Goal: Task Accomplishment & Management: Use online tool/utility

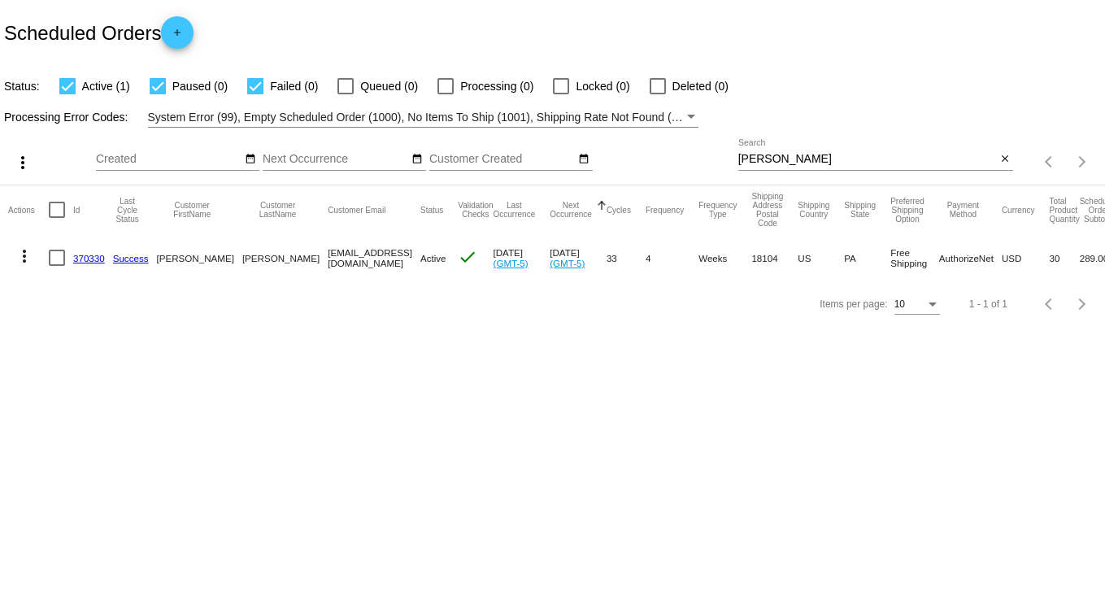
drag, startPoint x: 775, startPoint y: 155, endPoint x: 519, endPoint y: 150, distance: 256.1
click at [551, 150] on div "more_vert Sep Jan Feb Mar Apr 1" at bounding box center [552, 157] width 1105 height 58
type input "martin"
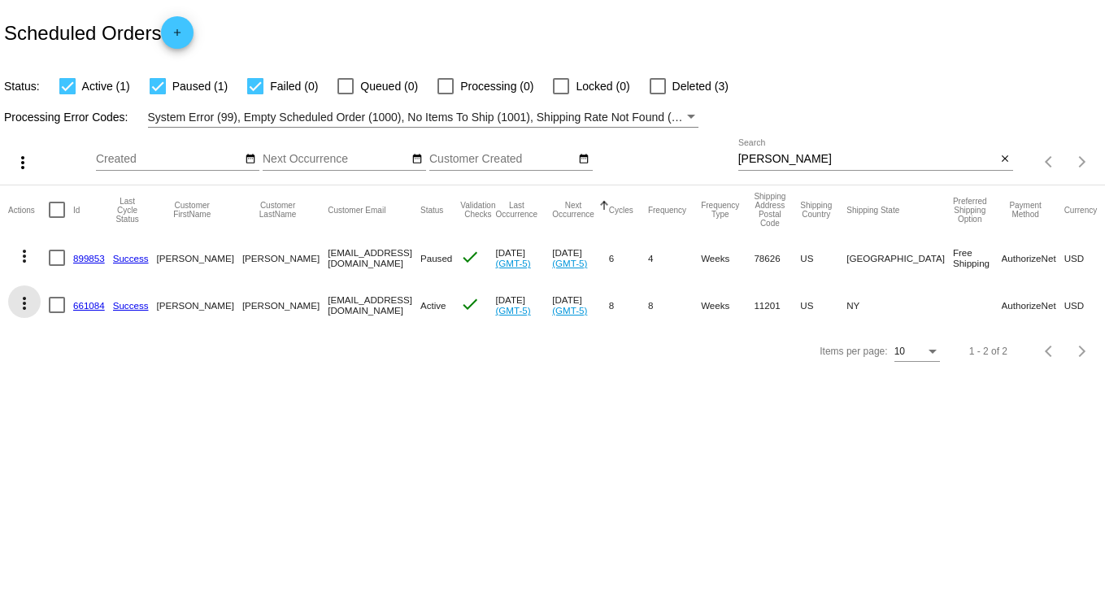
click at [22, 302] on mat-icon "more_vert" at bounding box center [25, 303] width 20 height 20
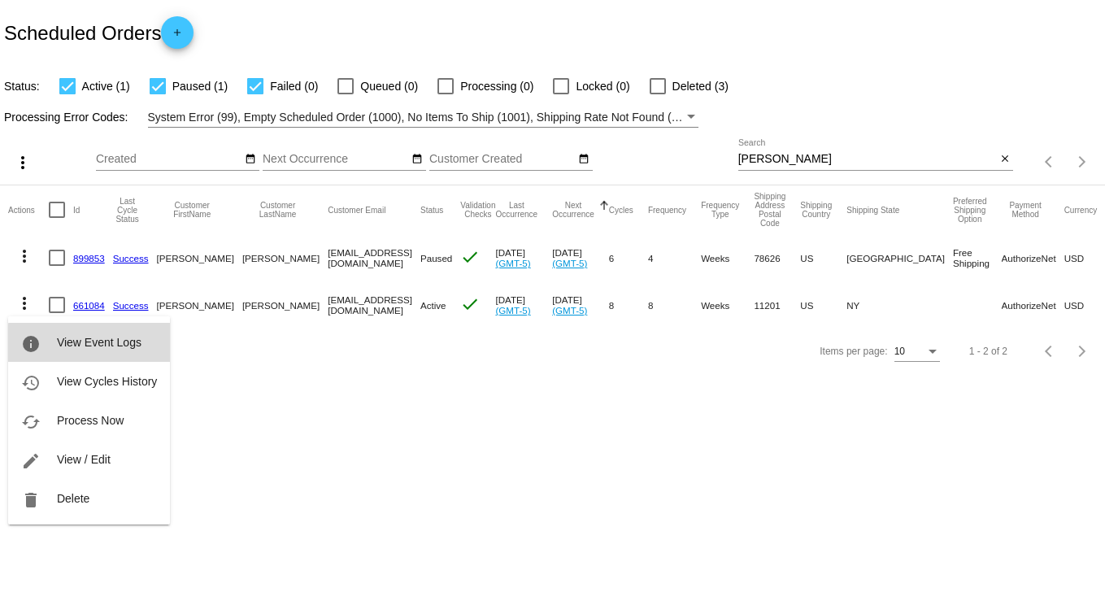
click at [115, 343] on span "View Event Logs" at bounding box center [99, 342] width 85 height 13
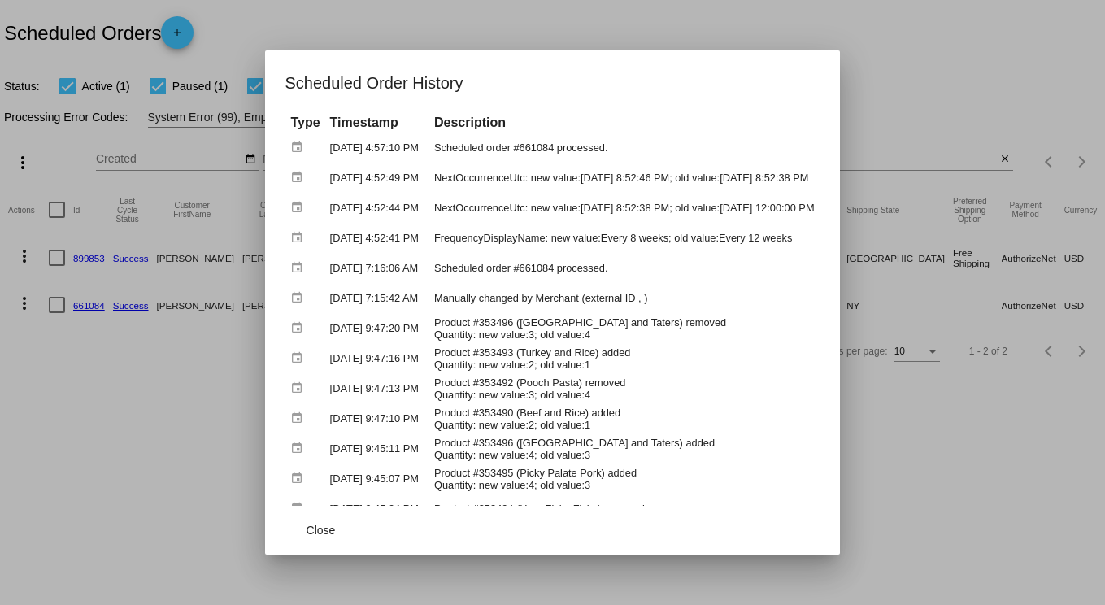
click at [641, 34] on div at bounding box center [552, 302] width 1105 height 605
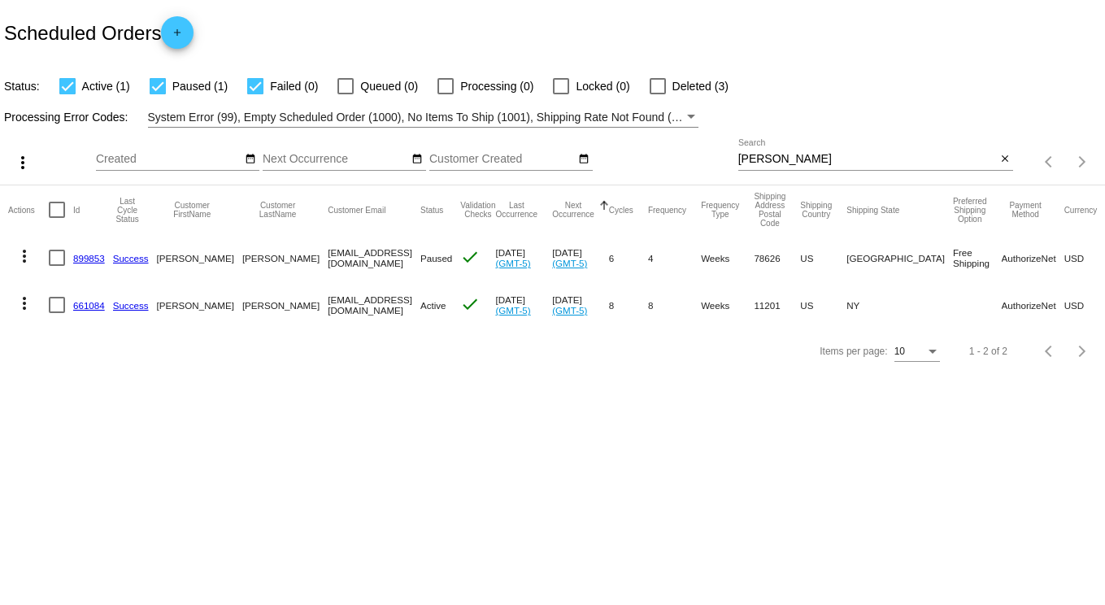
click at [93, 306] on link "661084" at bounding box center [89, 305] width 32 height 11
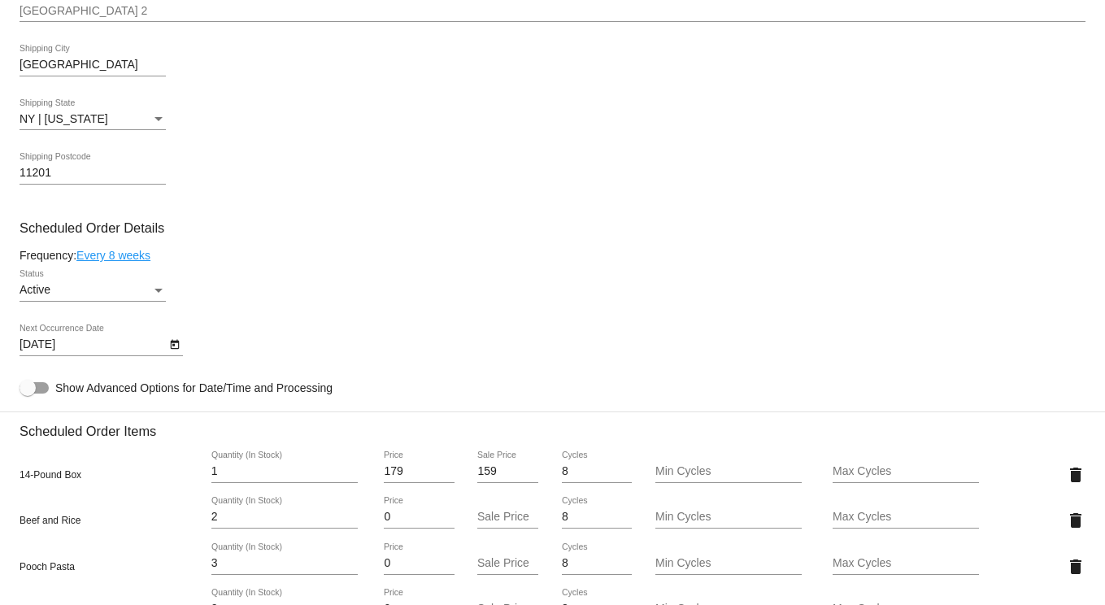
scroll to position [732, 0]
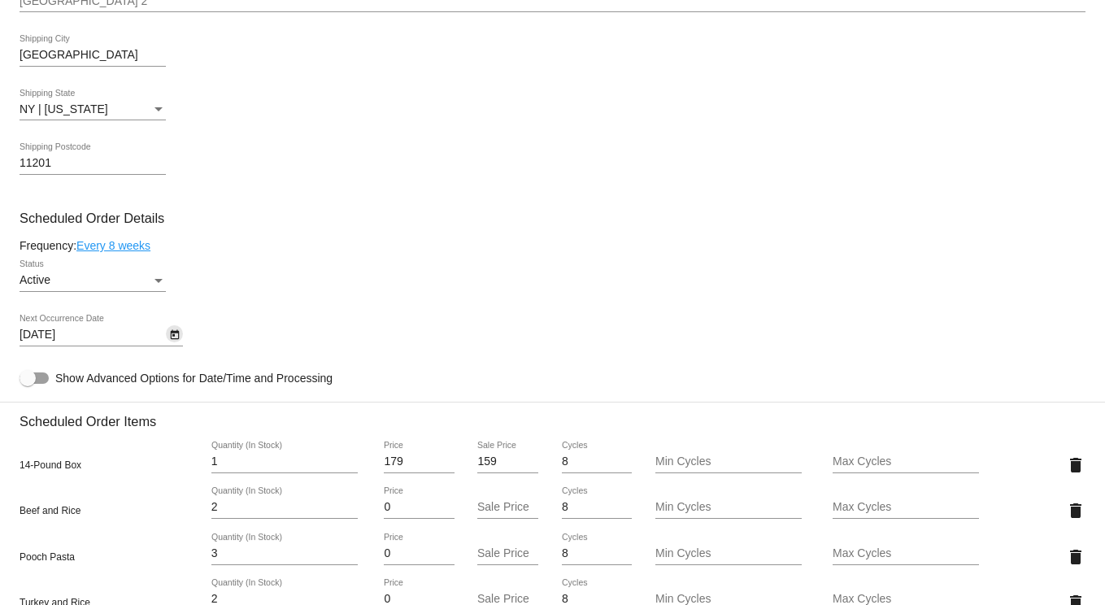
click at [176, 339] on icon "Open calendar" at bounding box center [174, 335] width 9 height 10
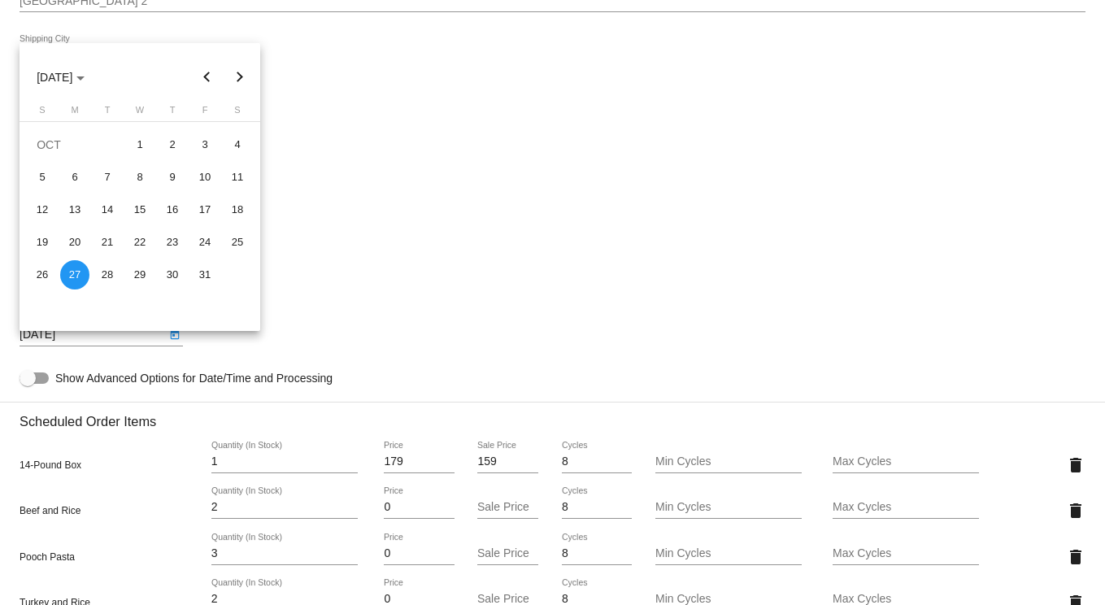
click at [370, 293] on div at bounding box center [552, 302] width 1105 height 605
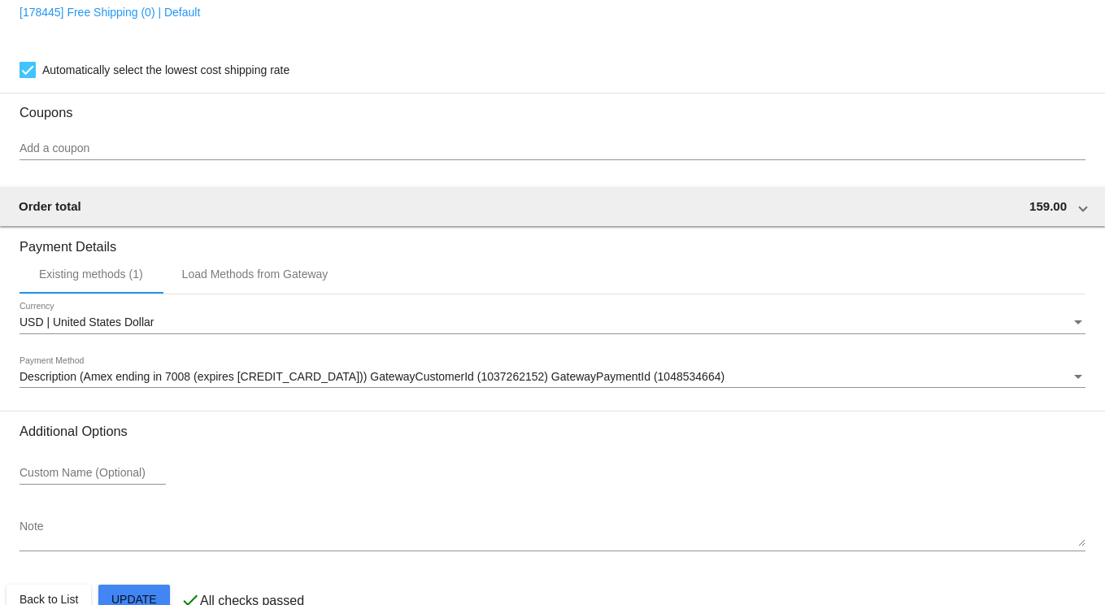
scroll to position [1606, 0]
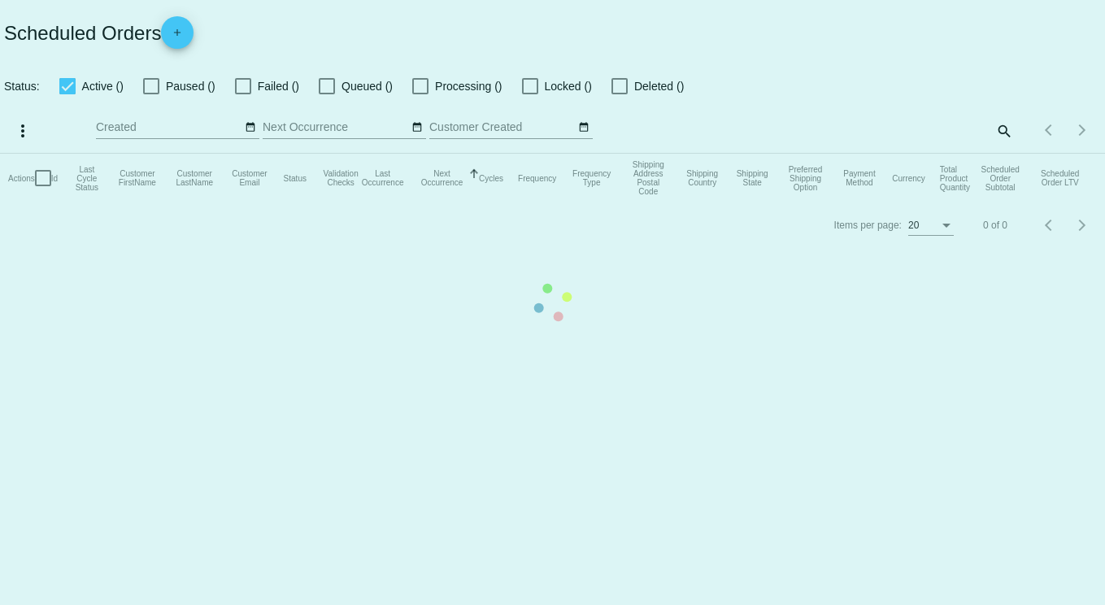
checkbox input "true"
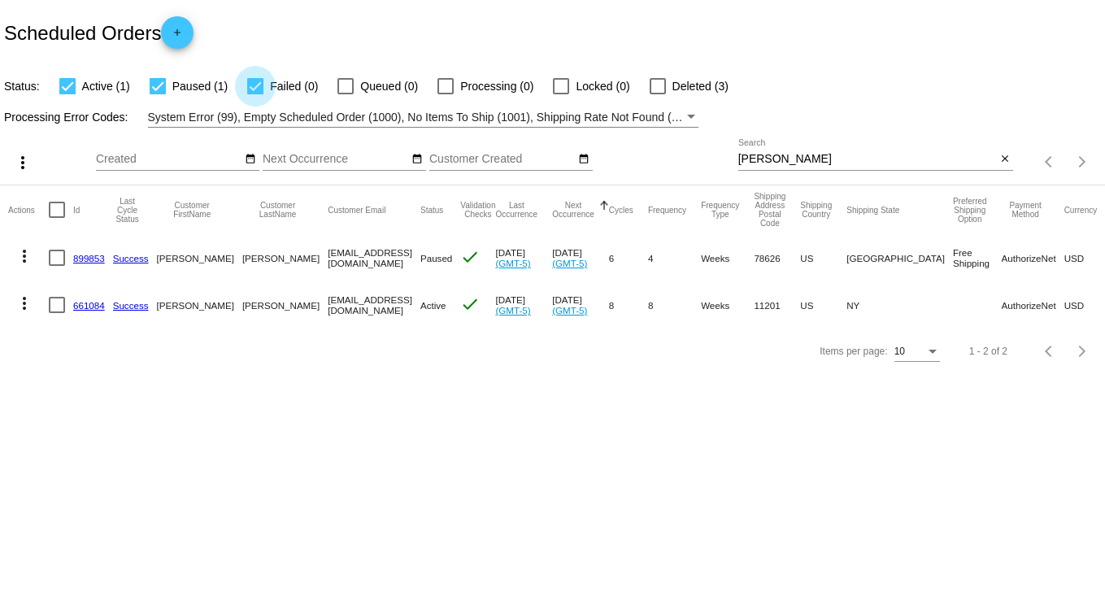
click at [256, 86] on div at bounding box center [255, 86] width 16 height 16
click at [255, 94] on input "Failed (0)" at bounding box center [254, 94] width 1 height 1
checkbox input "false"
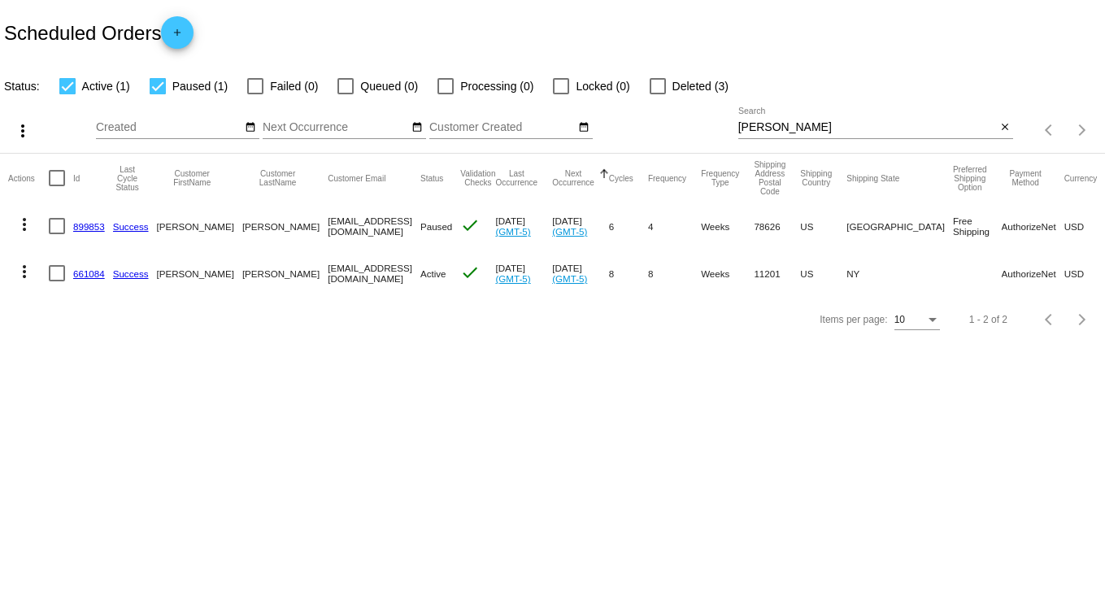
click at [156, 84] on div at bounding box center [158, 86] width 16 height 16
click at [157, 94] on input "Paused (1)" at bounding box center [157, 94] width 1 height 1
checkbox input "false"
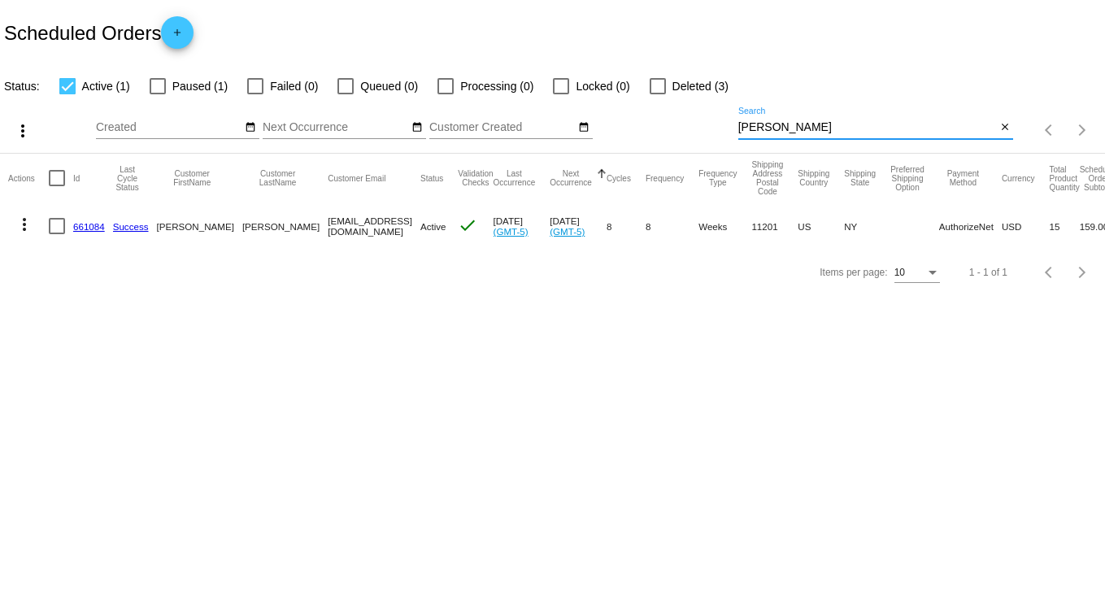
drag, startPoint x: 782, startPoint y: 126, endPoint x: 623, endPoint y: 104, distance: 160.8
click at [621, 100] on div "more_vert Sep Jan Feb Mar [DATE]" at bounding box center [552, 125] width 1105 height 58
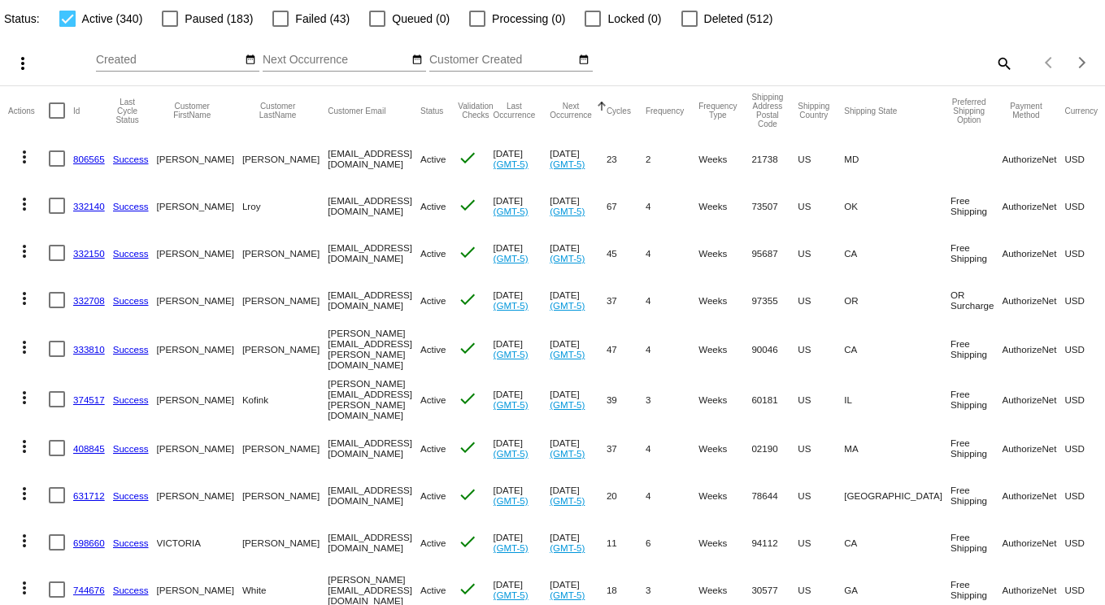
scroll to position [127, 0]
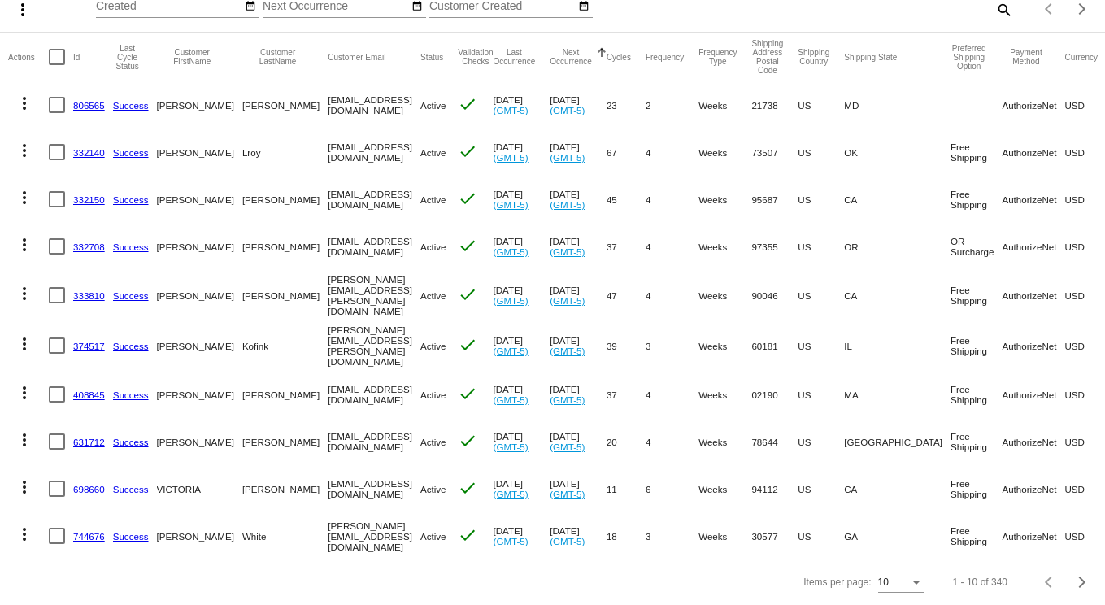
click at [910, 582] on div "Items per page:" at bounding box center [916, 582] width 15 height 11
click at [882, 506] on span "20" at bounding box center [889, 515] width 46 height 29
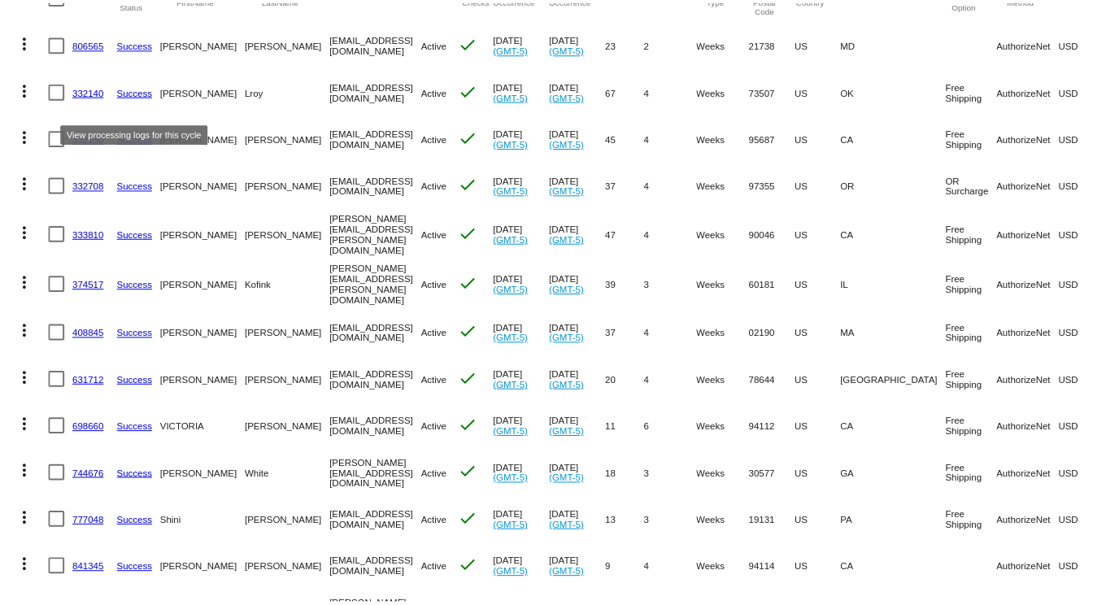
scroll to position [81, 0]
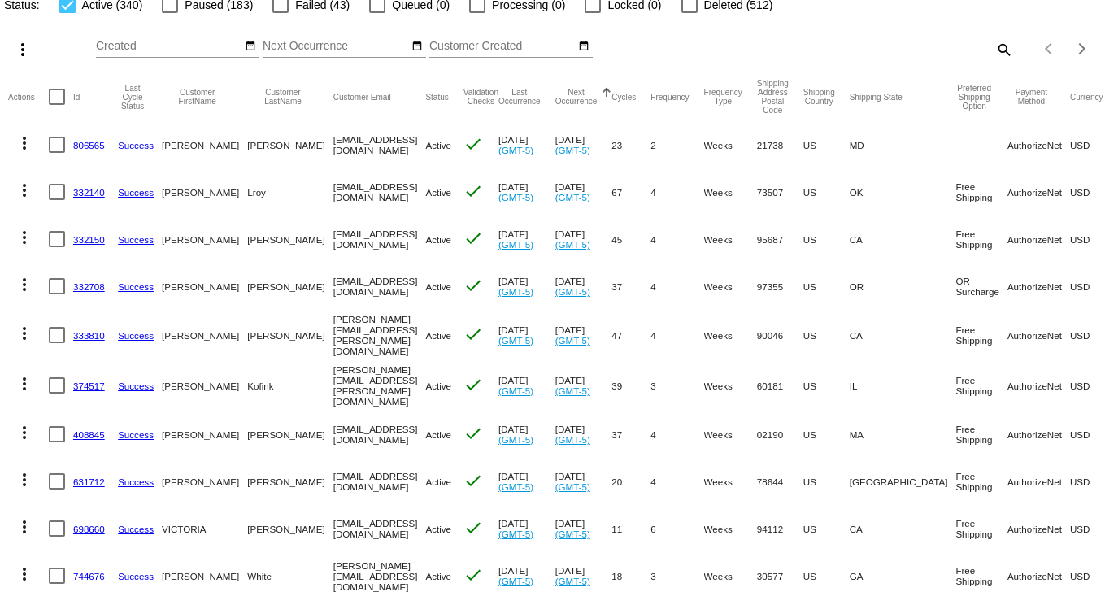
click at [57, 98] on div at bounding box center [57, 97] width 16 height 16
click at [57, 105] on input "checkbox" at bounding box center [56, 105] width 1 height 1
checkbox input "true"
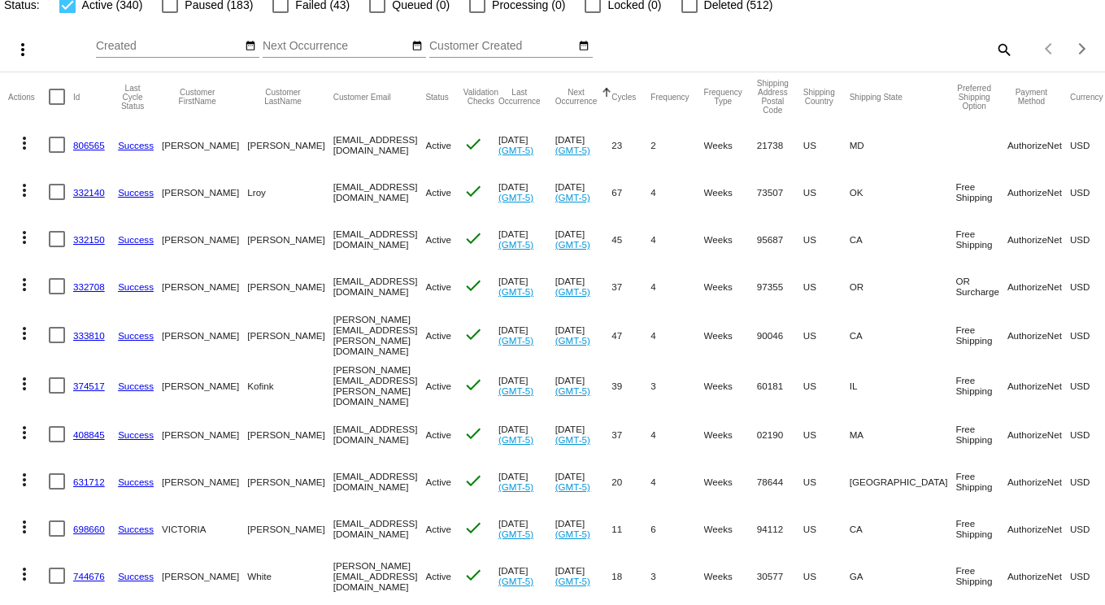
checkbox input "true"
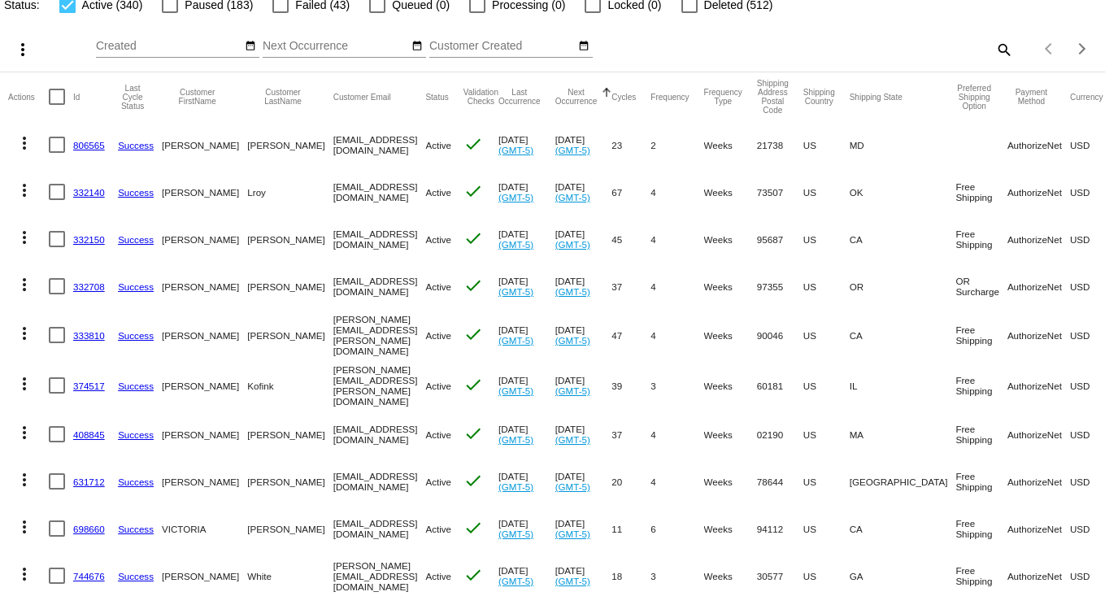
checkbox input "true"
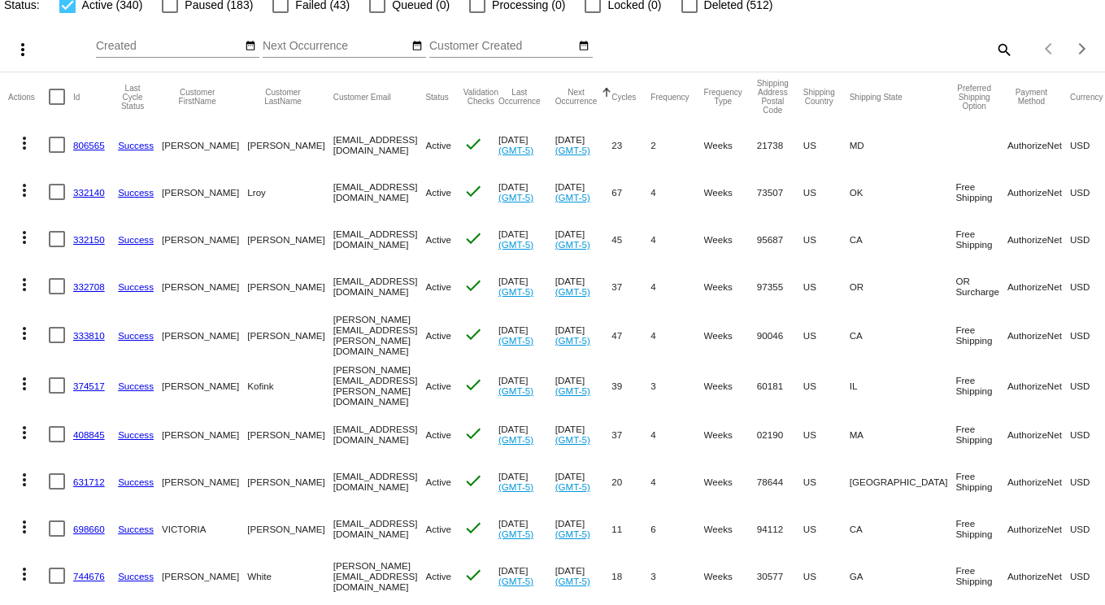
checkbox input "true"
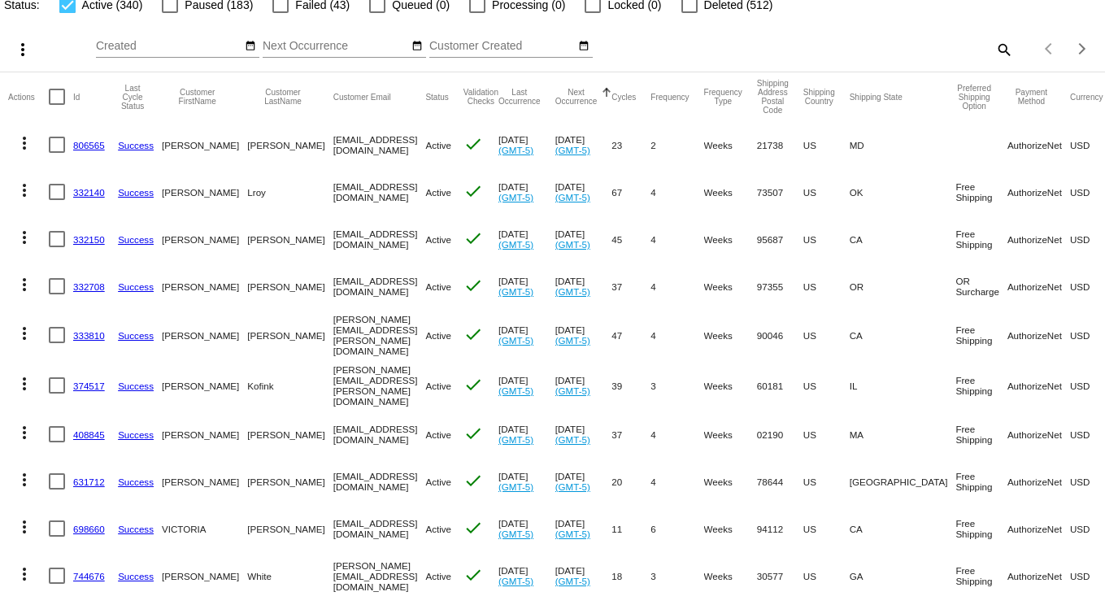
checkbox input "true"
click at [24, 54] on mat-icon "more_vert" at bounding box center [23, 50] width 20 height 20
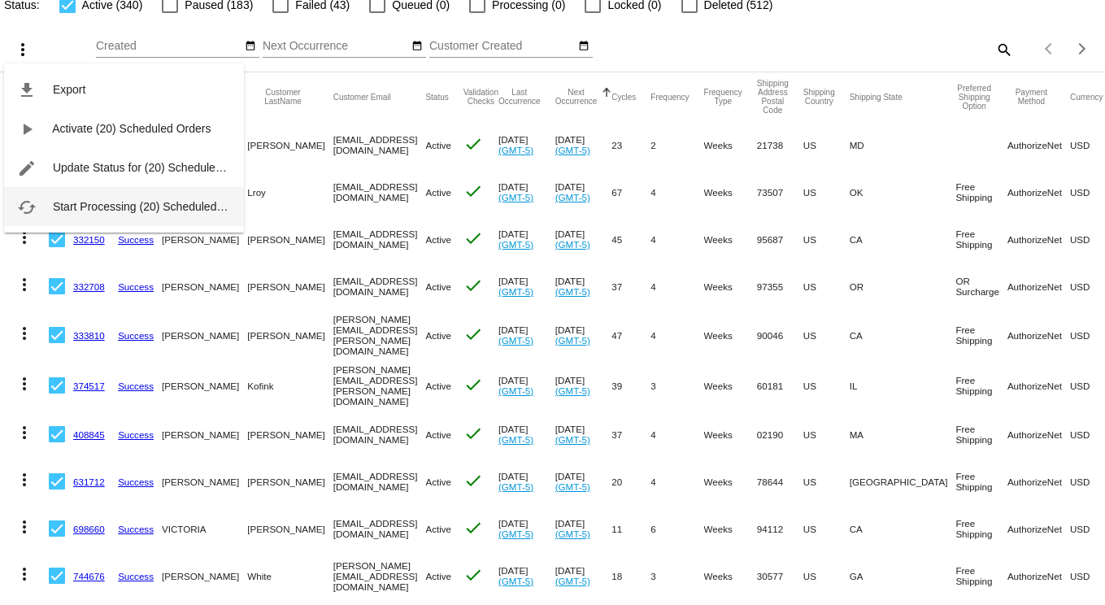
click at [159, 202] on span "Start Processing (20) Scheduled Orders" at bounding box center [154, 206] width 202 height 13
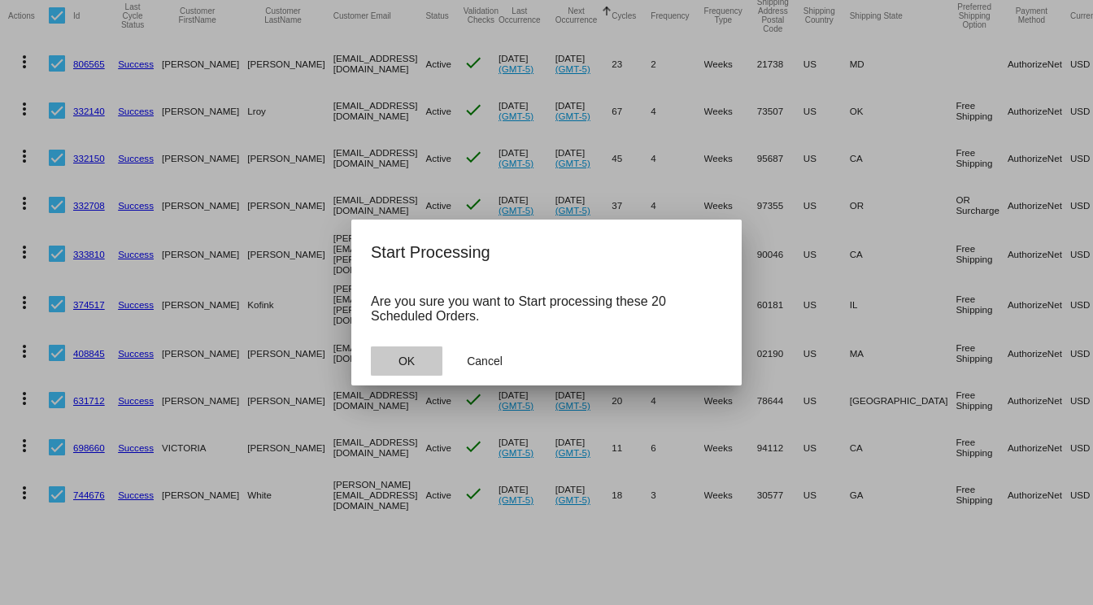
click at [416, 361] on button "OK" at bounding box center [407, 360] width 72 height 29
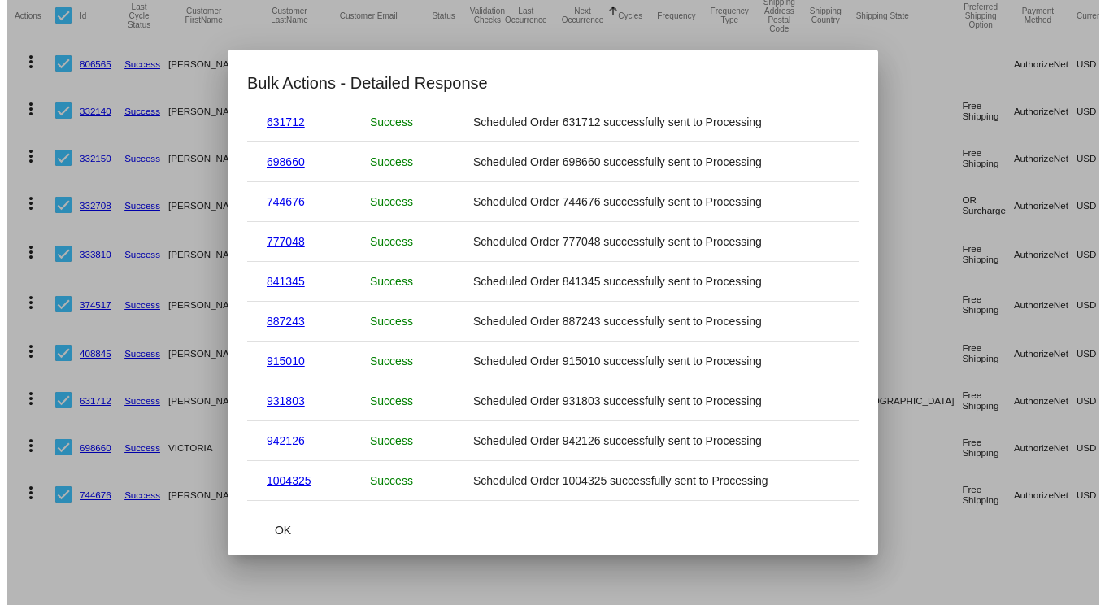
scroll to position [476, 0]
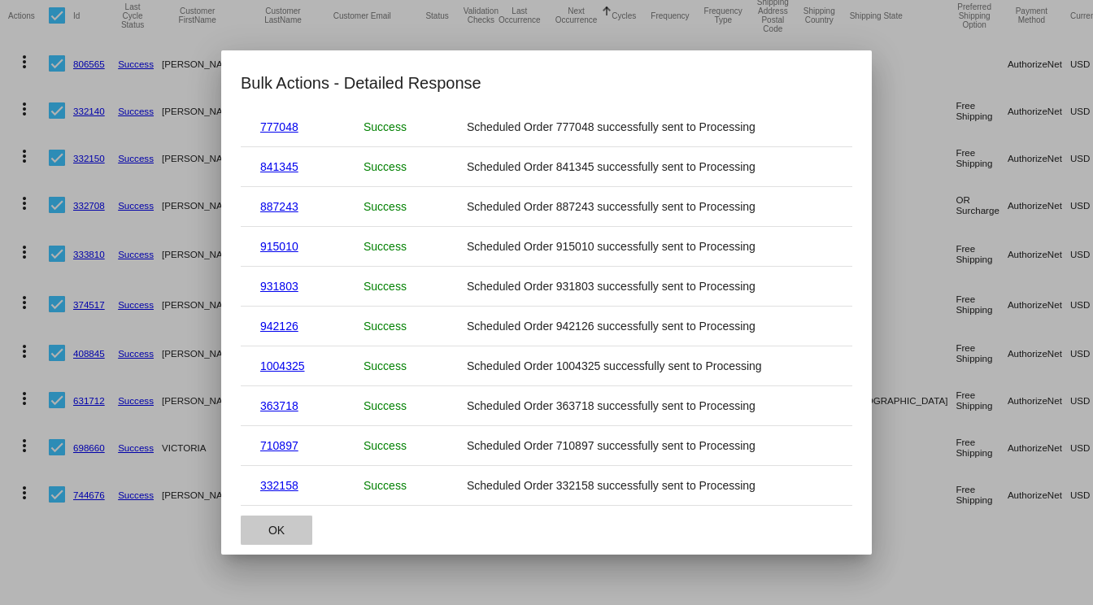
click at [280, 520] on button "OK" at bounding box center [277, 529] width 72 height 29
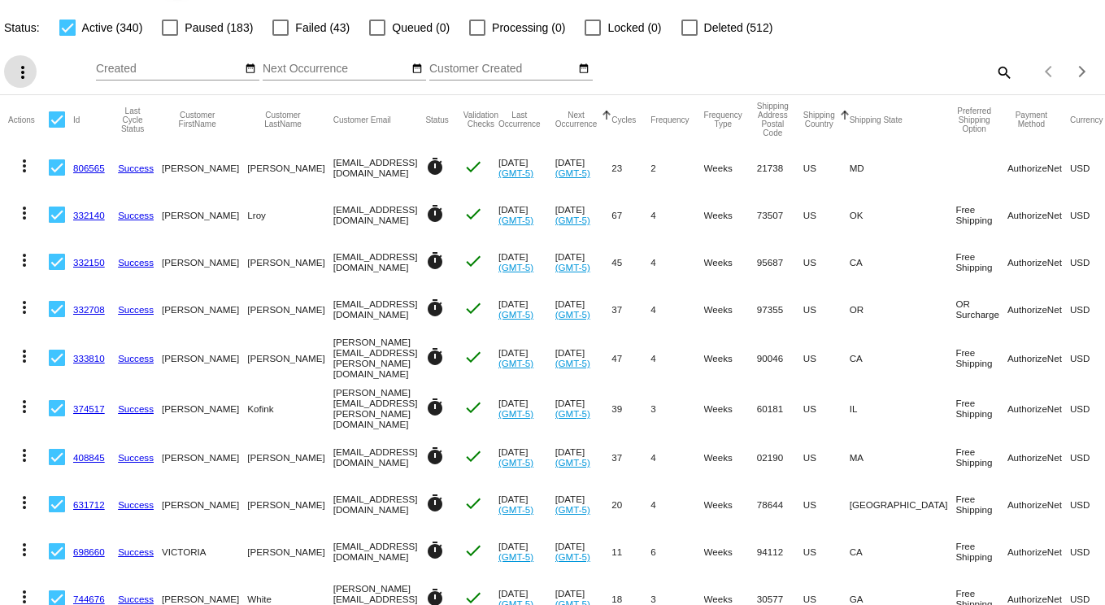
scroll to position [163, 0]
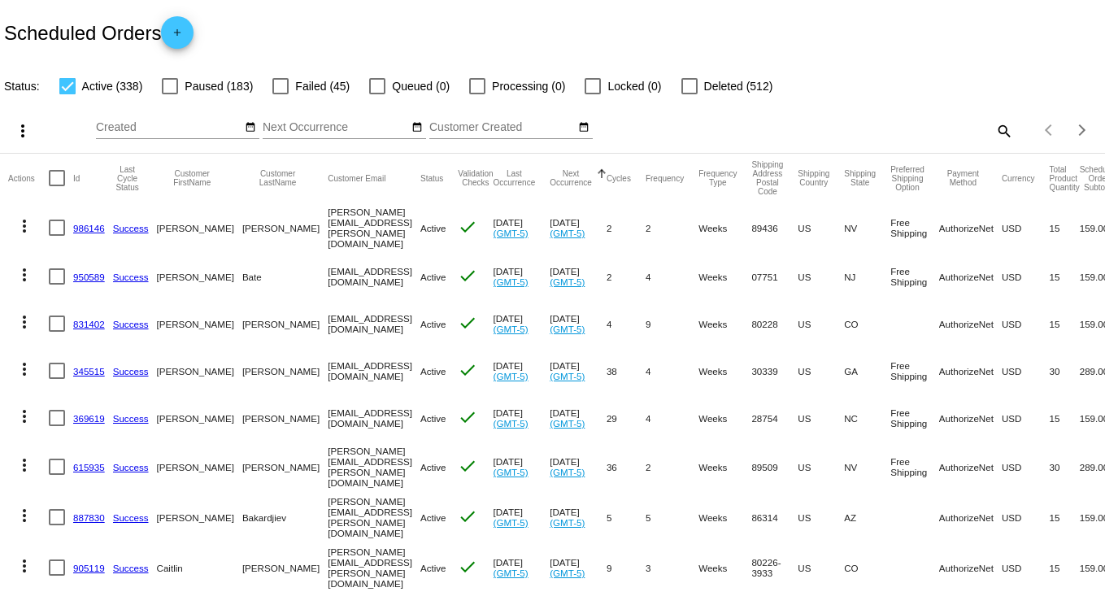
click at [58, 172] on div at bounding box center [57, 178] width 16 height 16
click at [57, 186] on input "checkbox" at bounding box center [56, 186] width 1 height 1
checkbox input "true"
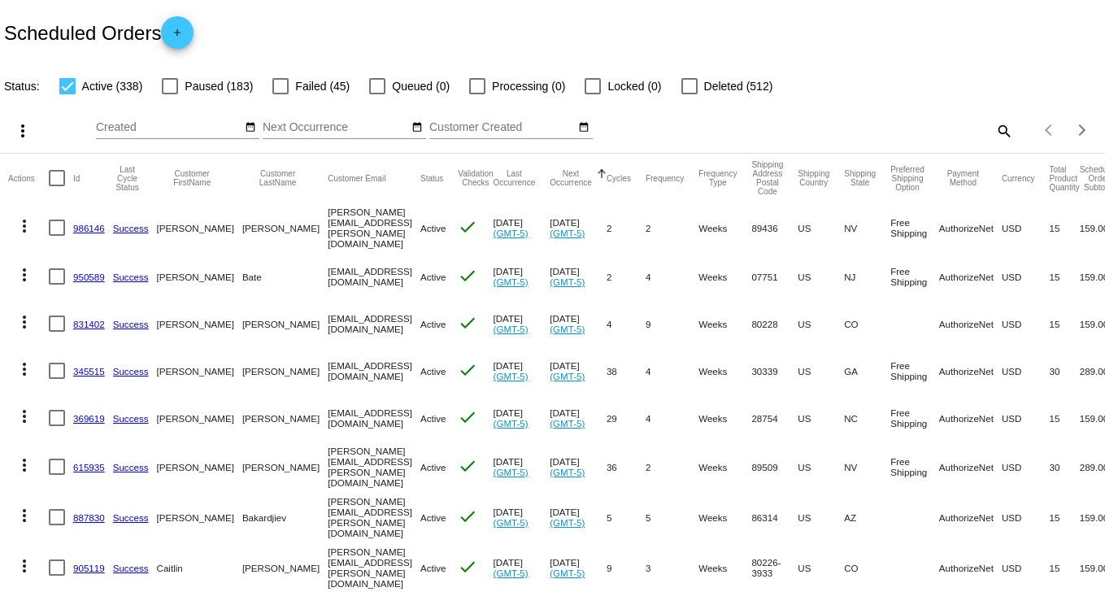
checkbox input "true"
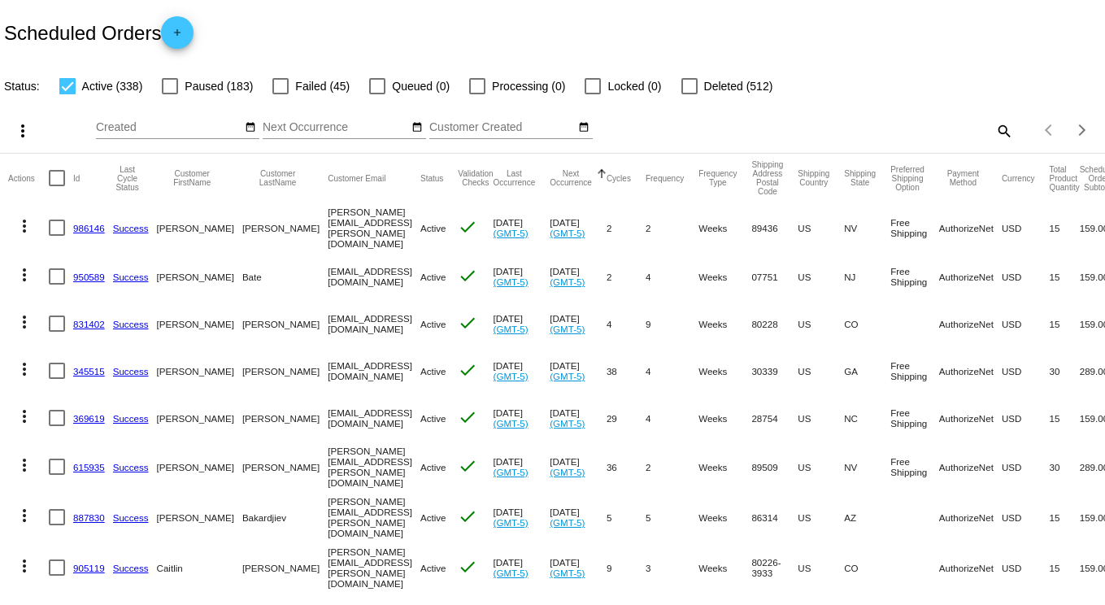
checkbox input "true"
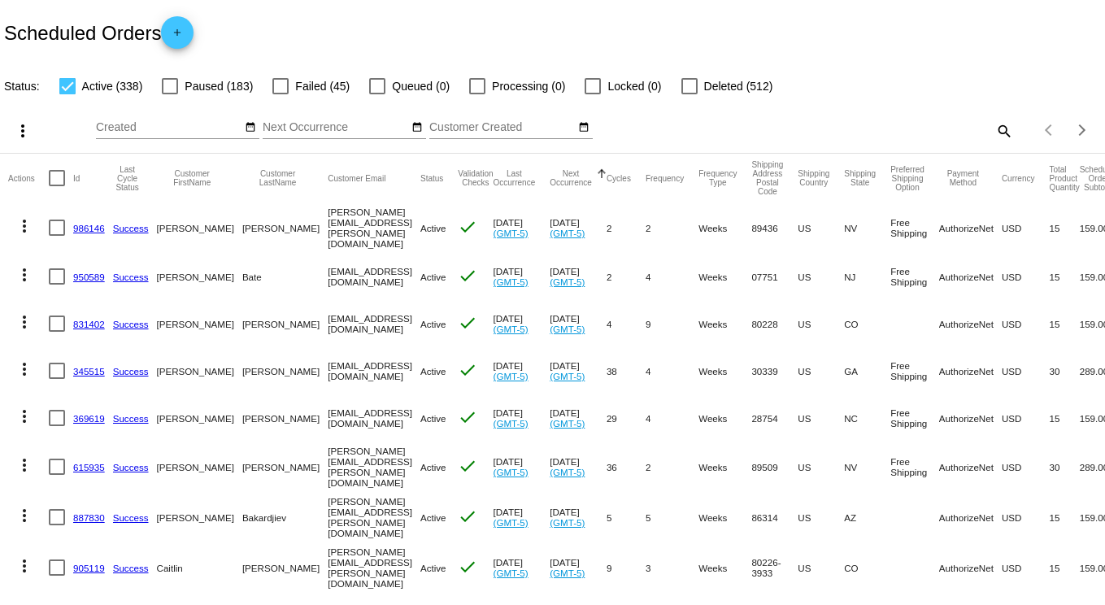
checkbox input "true"
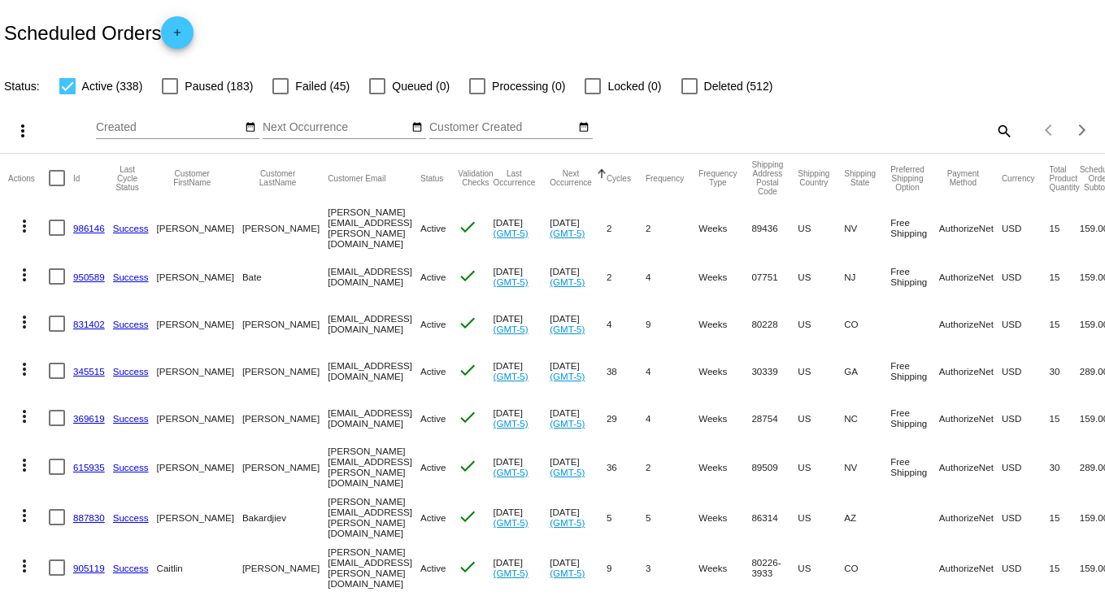
checkbox input "true"
click at [22, 137] on mat-icon "more_vert" at bounding box center [23, 131] width 20 height 20
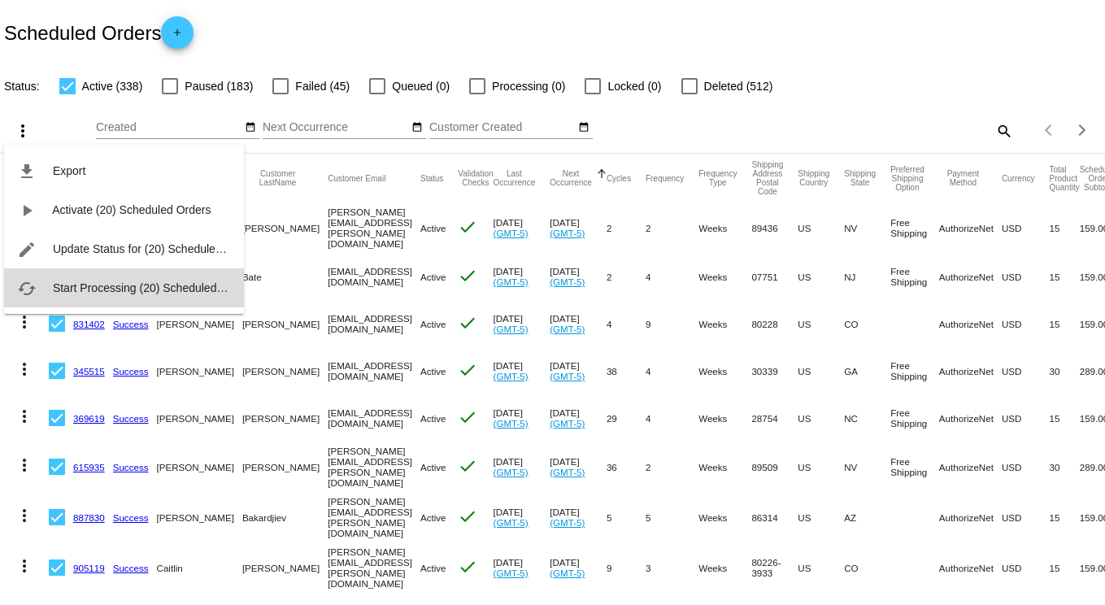
click at [101, 288] on span "Start Processing (20) Scheduled Orders" at bounding box center [154, 287] width 202 height 13
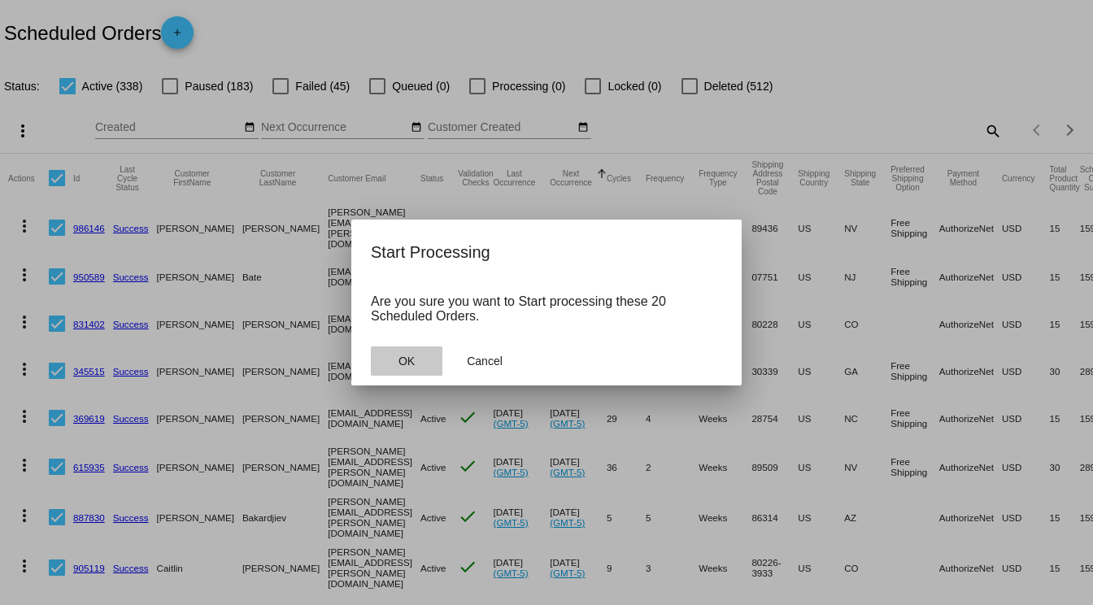
click at [414, 354] on button "OK" at bounding box center [407, 360] width 72 height 29
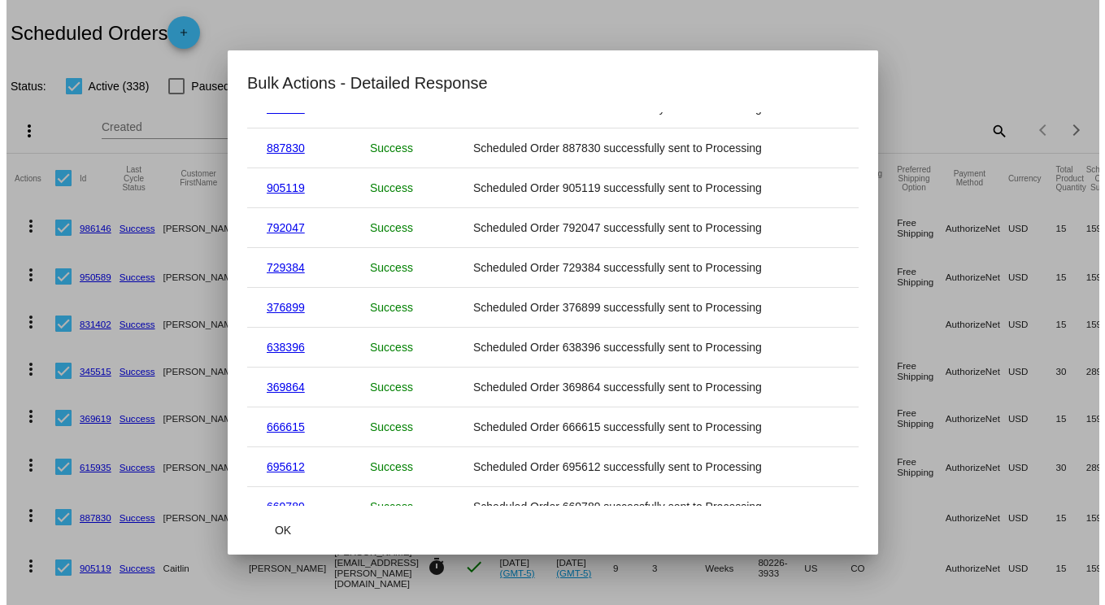
scroll to position [476, 0]
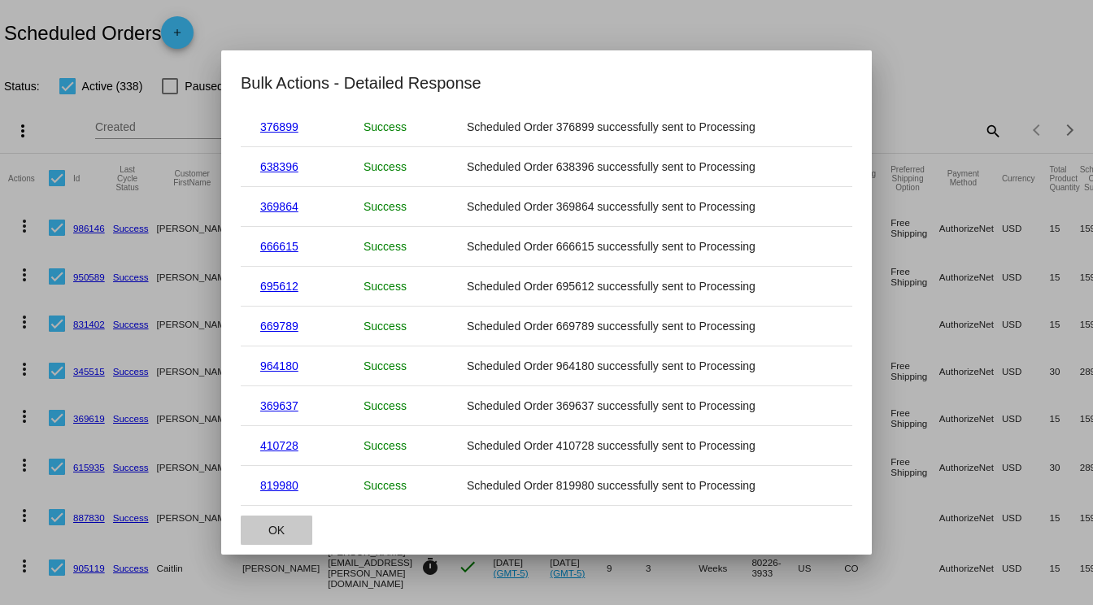
click at [270, 524] on span "OK" at bounding box center [276, 530] width 16 height 13
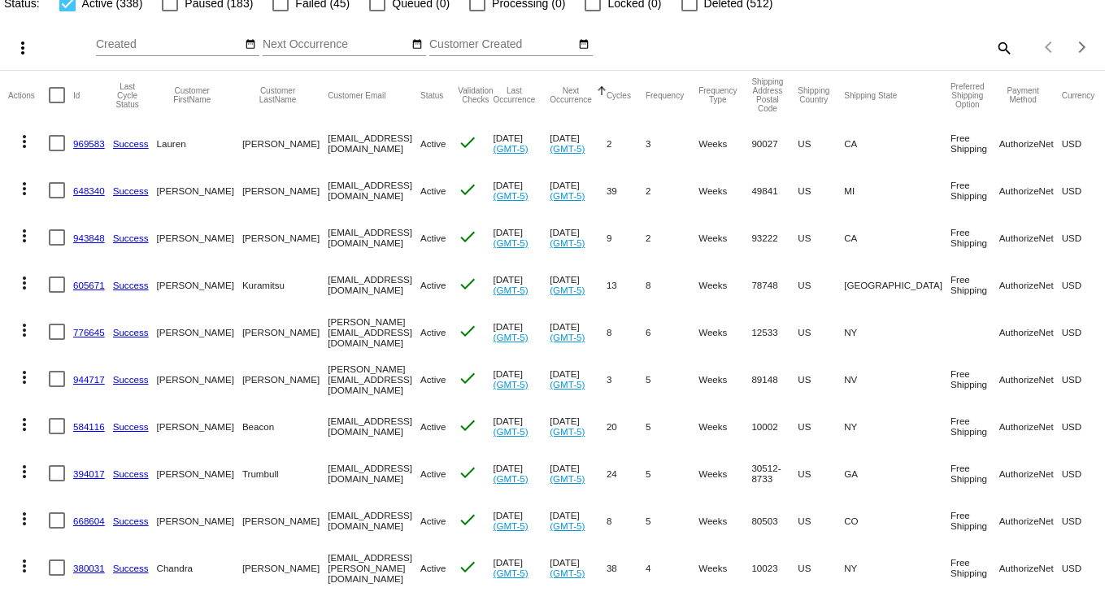
scroll to position [81, 0]
click at [58, 143] on div at bounding box center [57, 145] width 16 height 16
click at [57, 153] on input "checkbox" at bounding box center [56, 153] width 1 height 1
checkbox input "true"
click at [53, 193] on div at bounding box center [57, 192] width 16 height 16
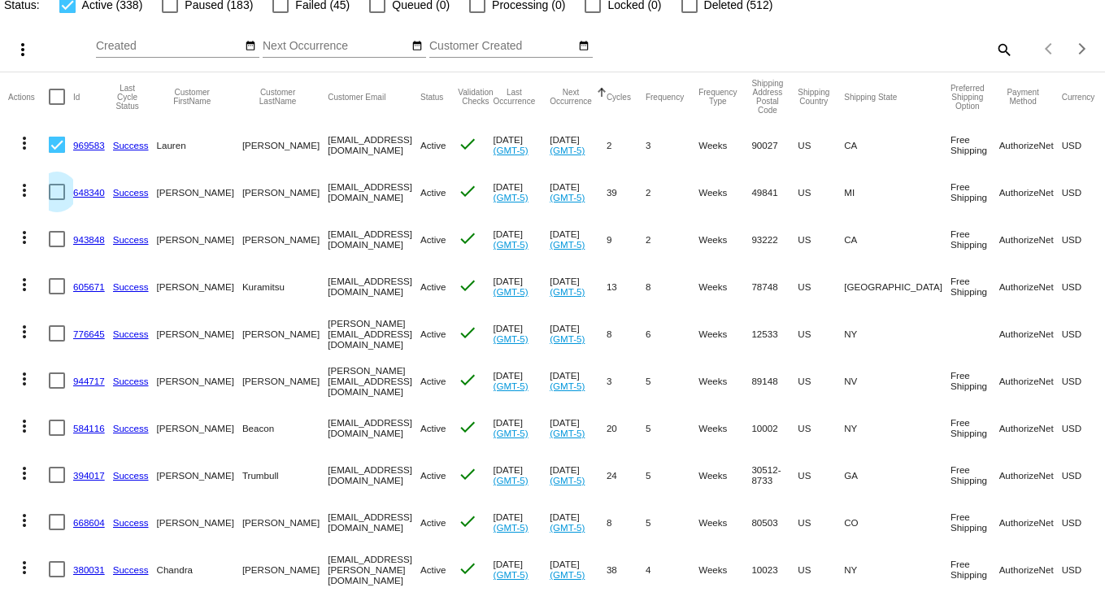
click at [56, 200] on input "checkbox" at bounding box center [56, 200] width 1 height 1
checkbox input "true"
click at [54, 237] on div at bounding box center [57, 239] width 16 height 16
click at [56, 247] on input "checkbox" at bounding box center [56, 247] width 1 height 1
checkbox input "true"
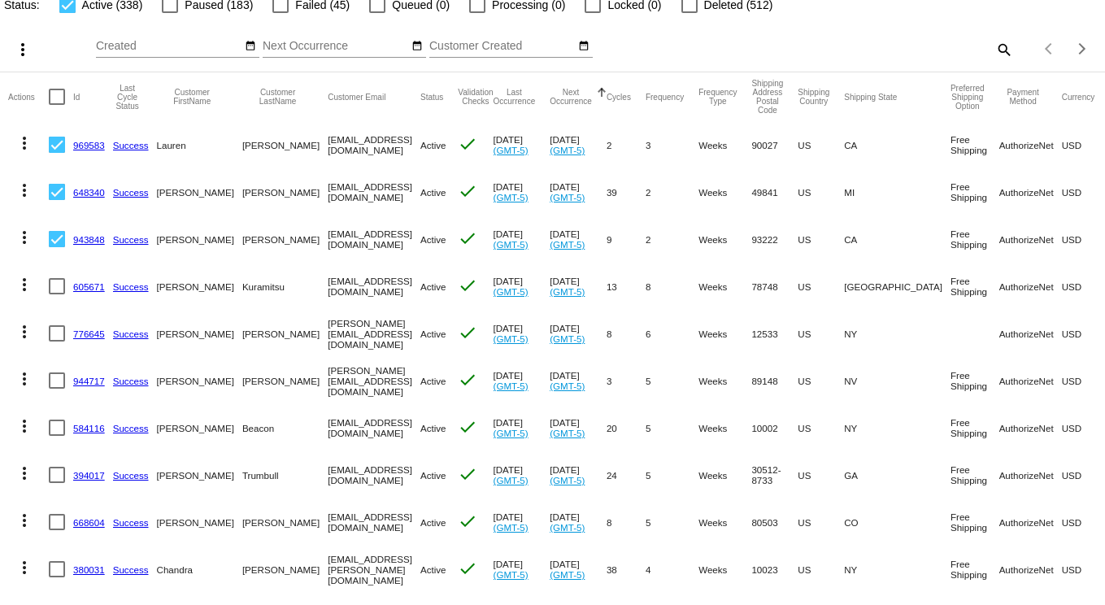
click at [55, 285] on div at bounding box center [57, 286] width 16 height 16
click at [56, 294] on input "checkbox" at bounding box center [56, 294] width 1 height 1
checkbox input "true"
click at [60, 337] on div at bounding box center [57, 333] width 16 height 16
click at [57, 341] on input "checkbox" at bounding box center [56, 341] width 1 height 1
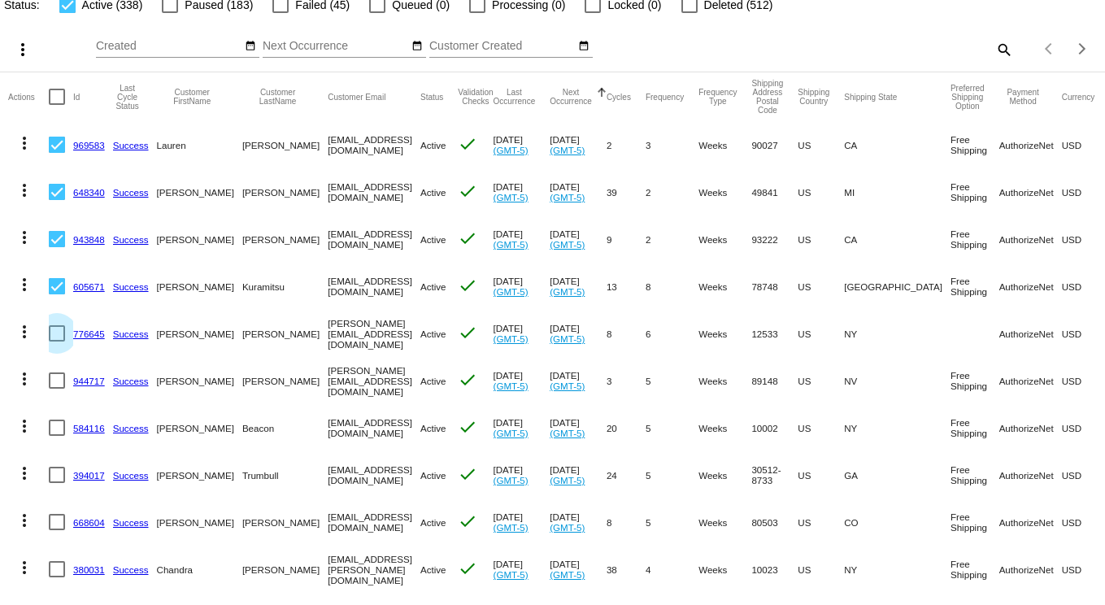
checkbox input "true"
click at [58, 378] on div at bounding box center [57, 380] width 16 height 16
click at [57, 389] on input "checkbox" at bounding box center [56, 389] width 1 height 1
checkbox input "true"
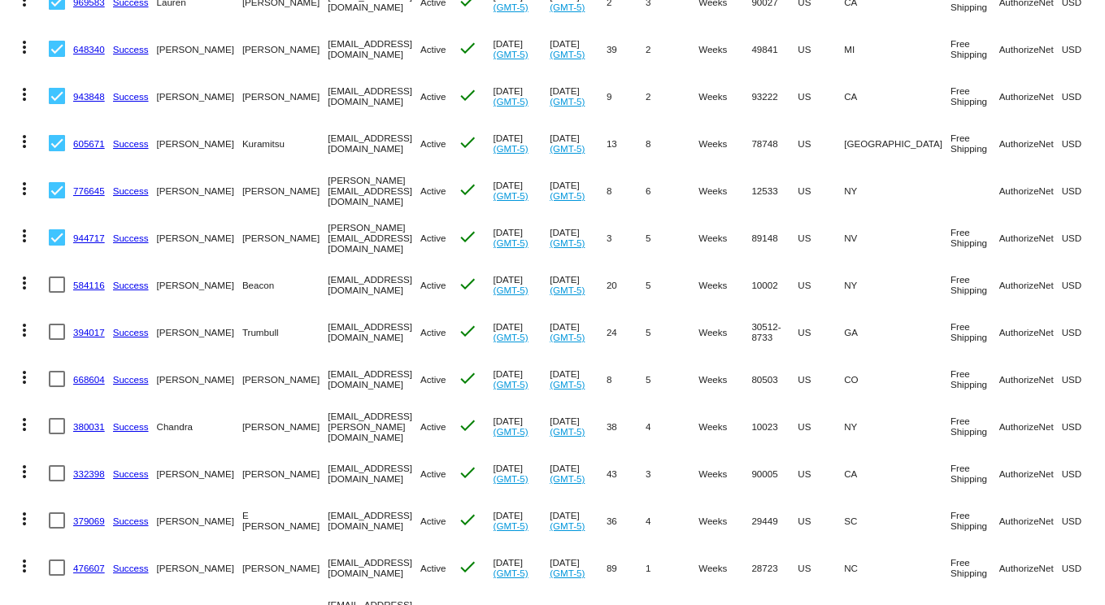
scroll to position [244, 0]
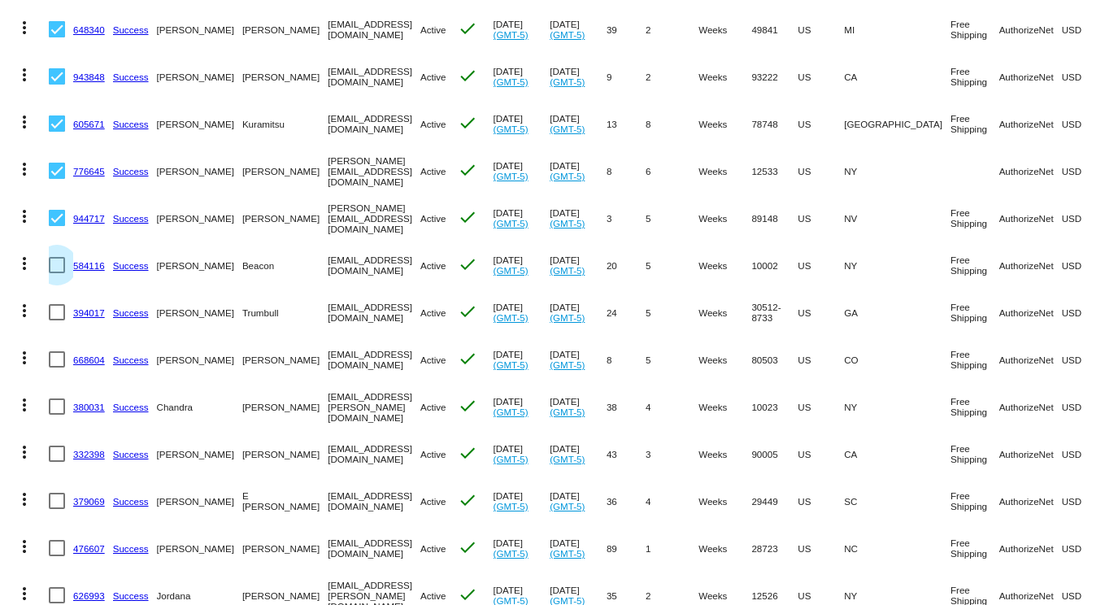
click at [59, 263] on div at bounding box center [57, 265] width 16 height 16
click at [57, 273] on input "checkbox" at bounding box center [56, 273] width 1 height 1
checkbox input "true"
click at [55, 315] on div at bounding box center [57, 312] width 16 height 16
click at [56, 320] on input "checkbox" at bounding box center [56, 320] width 1 height 1
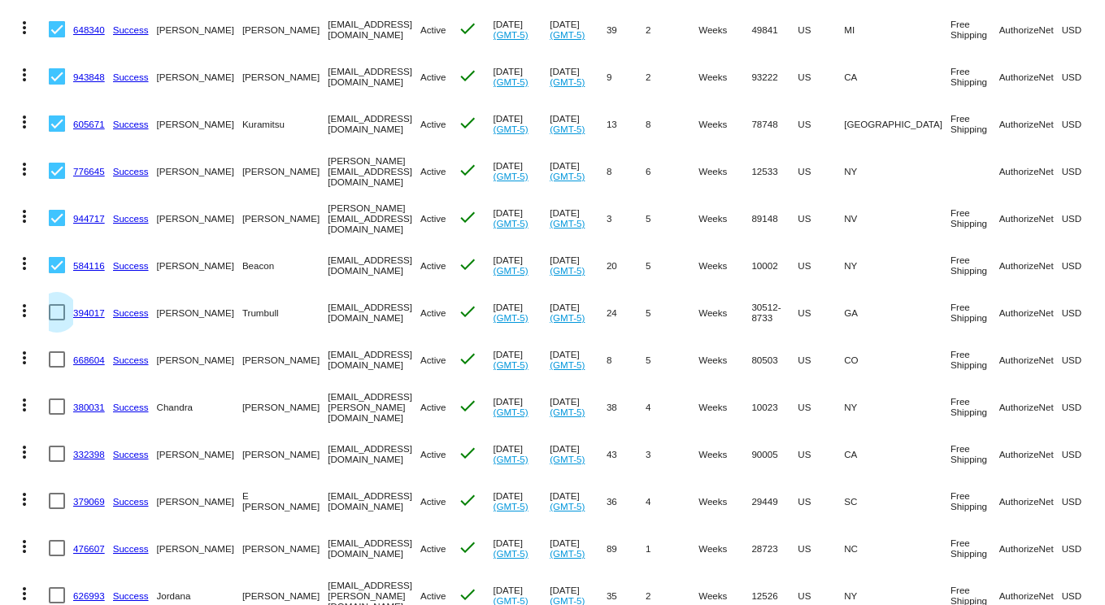
checkbox input "true"
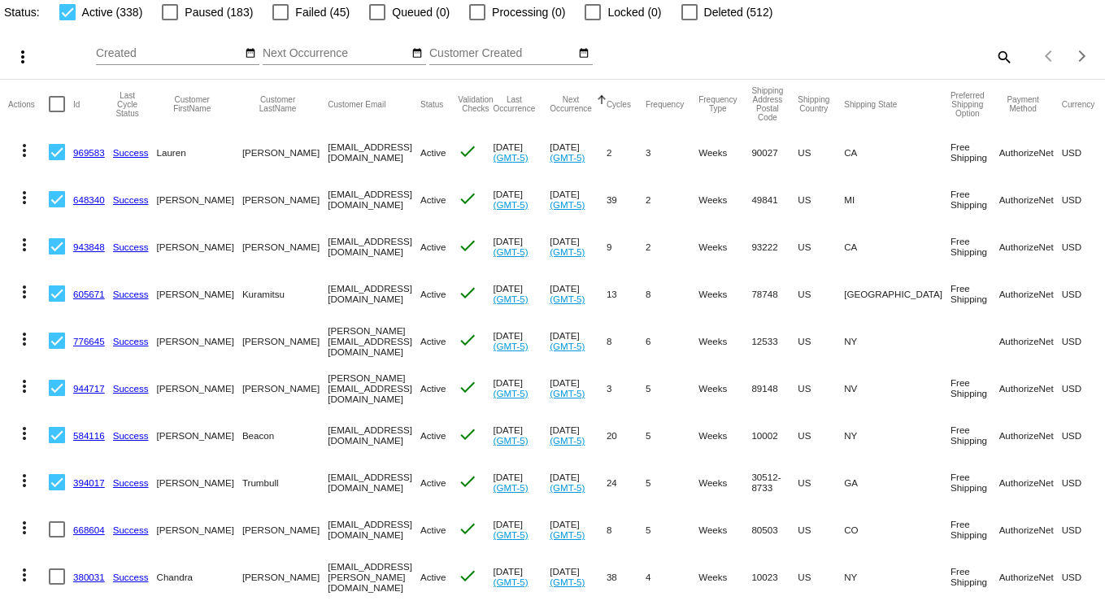
scroll to position [0, 0]
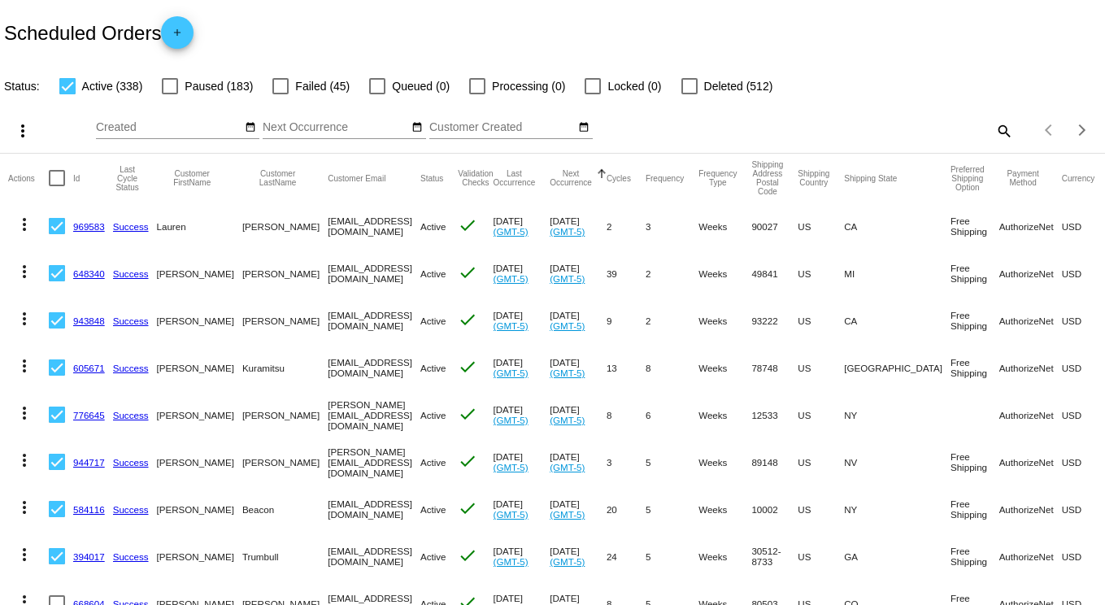
click at [21, 129] on mat-icon "more_vert" at bounding box center [23, 131] width 20 height 20
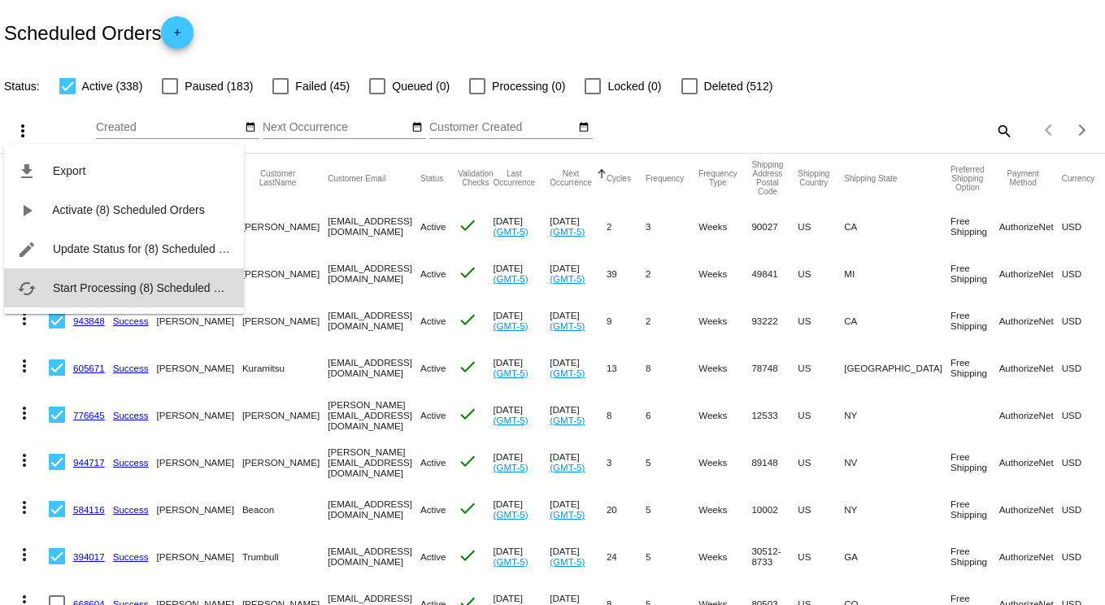
click at [120, 292] on span "Start Processing (8) Scheduled Orders" at bounding box center [150, 287] width 195 height 13
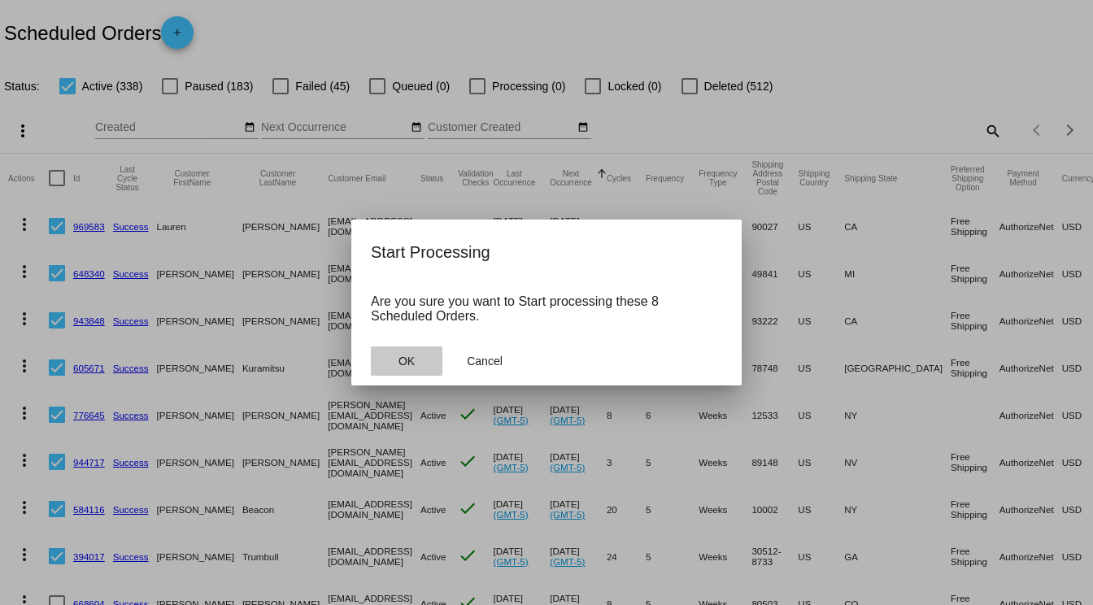
click at [395, 353] on button "OK" at bounding box center [407, 360] width 72 height 29
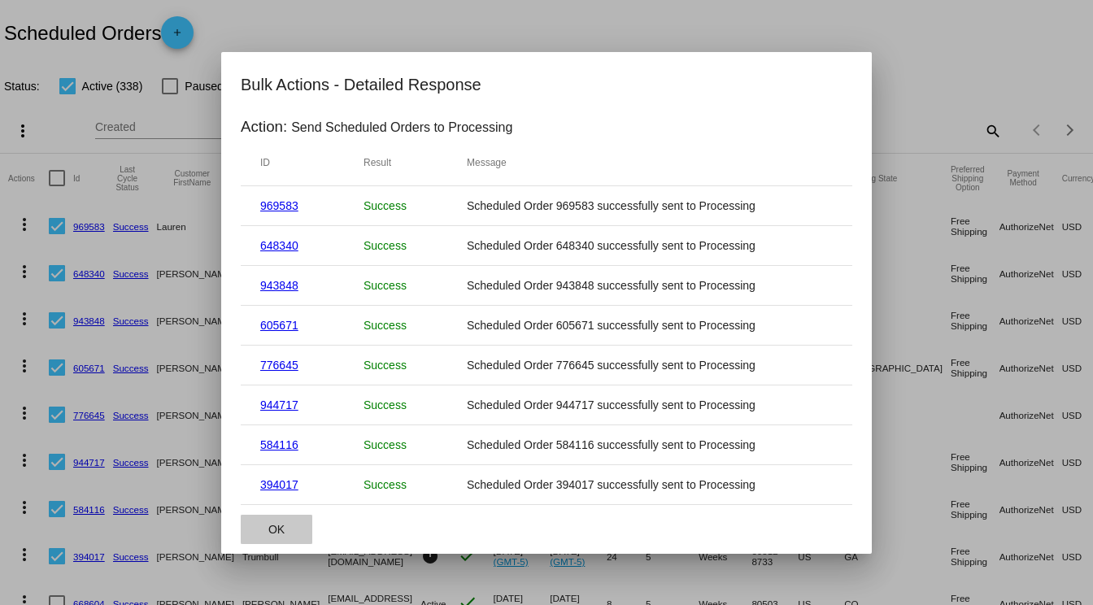
click at [275, 532] on span "OK" at bounding box center [276, 529] width 16 height 13
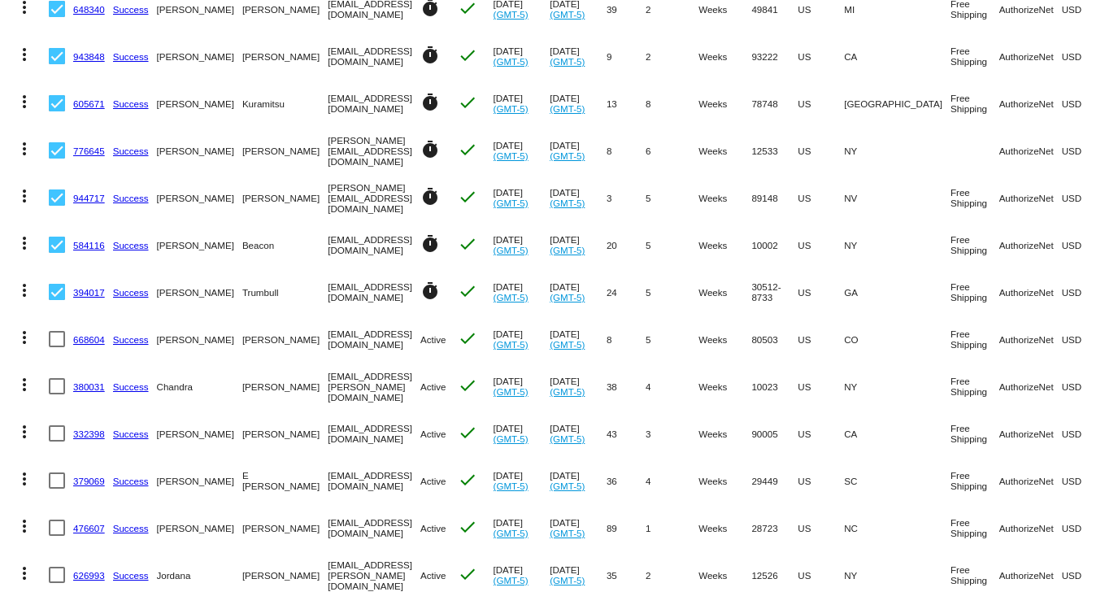
scroll to position [406, 0]
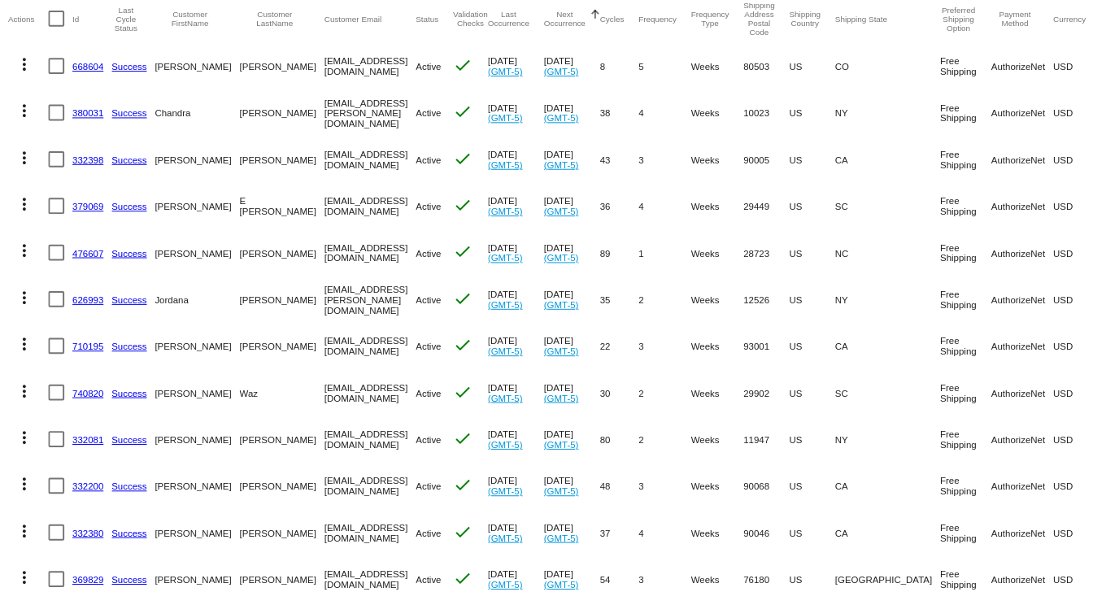
scroll to position [81, 0]
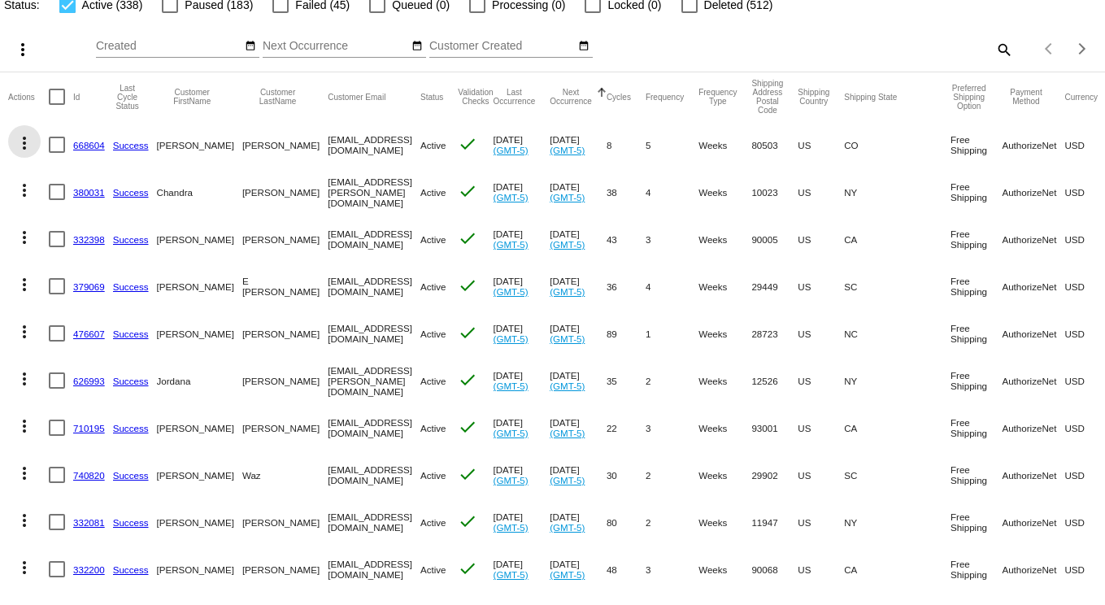
click at [23, 144] on mat-icon "more_vert" at bounding box center [25, 143] width 20 height 20
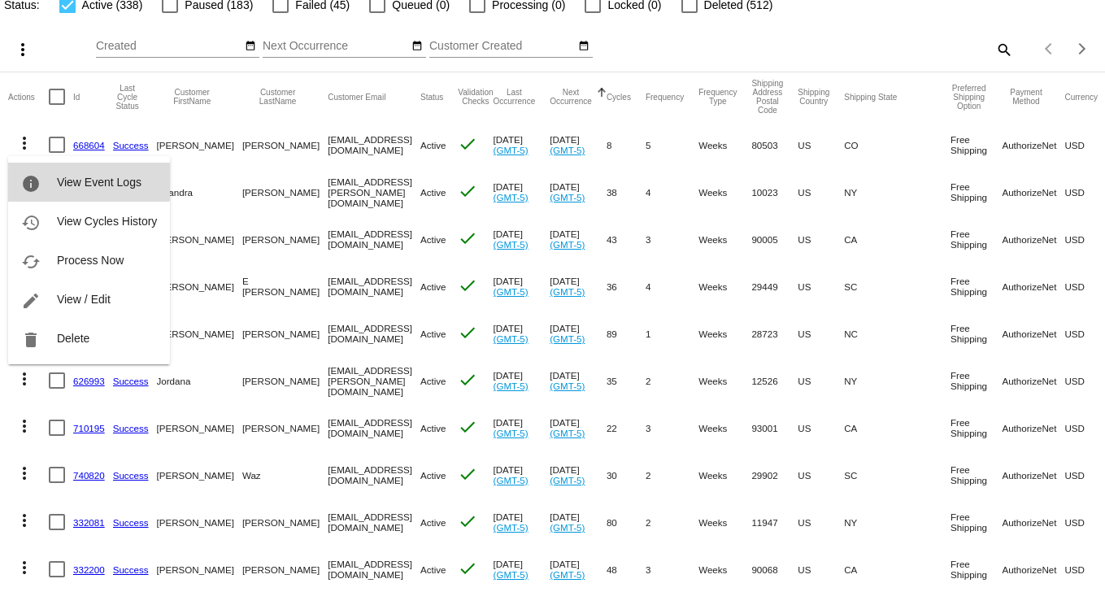
click at [69, 180] on span "View Event Logs" at bounding box center [99, 182] width 85 height 13
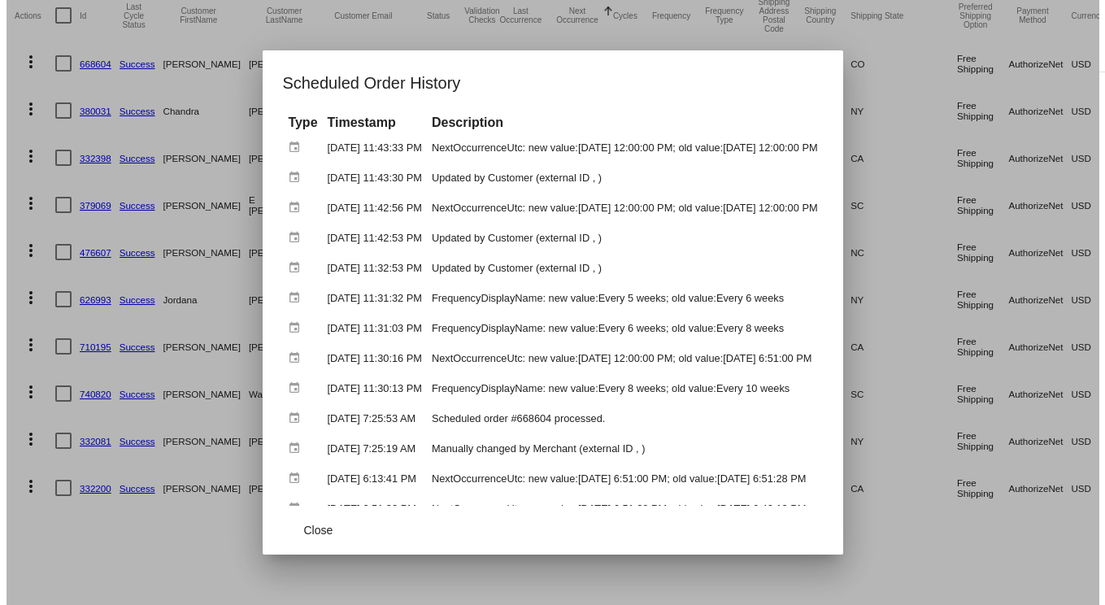
scroll to position [325, 0]
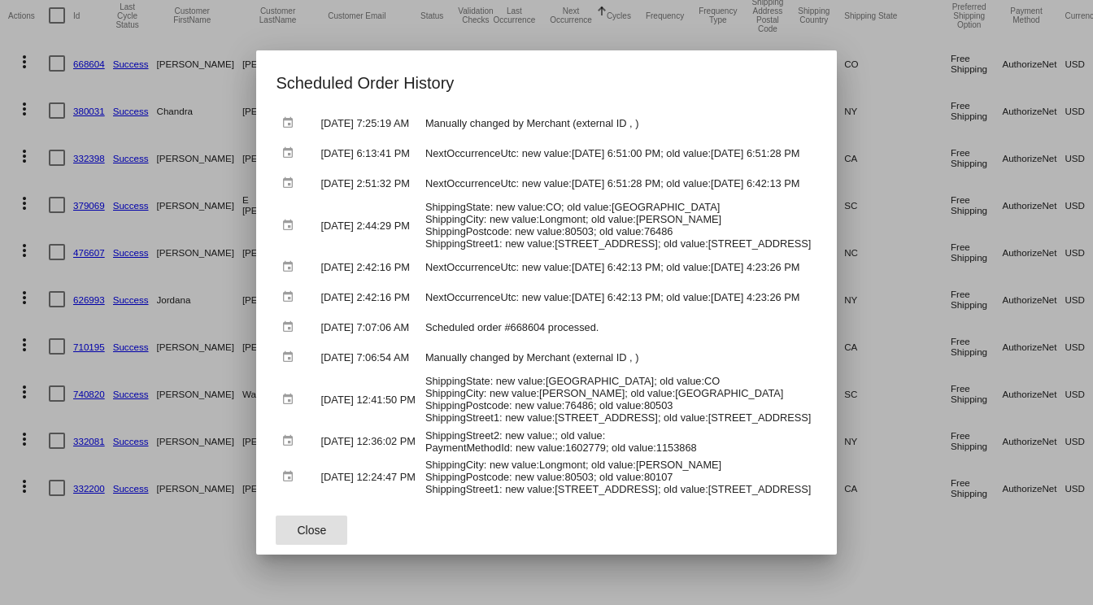
click at [297, 536] on span "Close" at bounding box center [311, 530] width 29 height 13
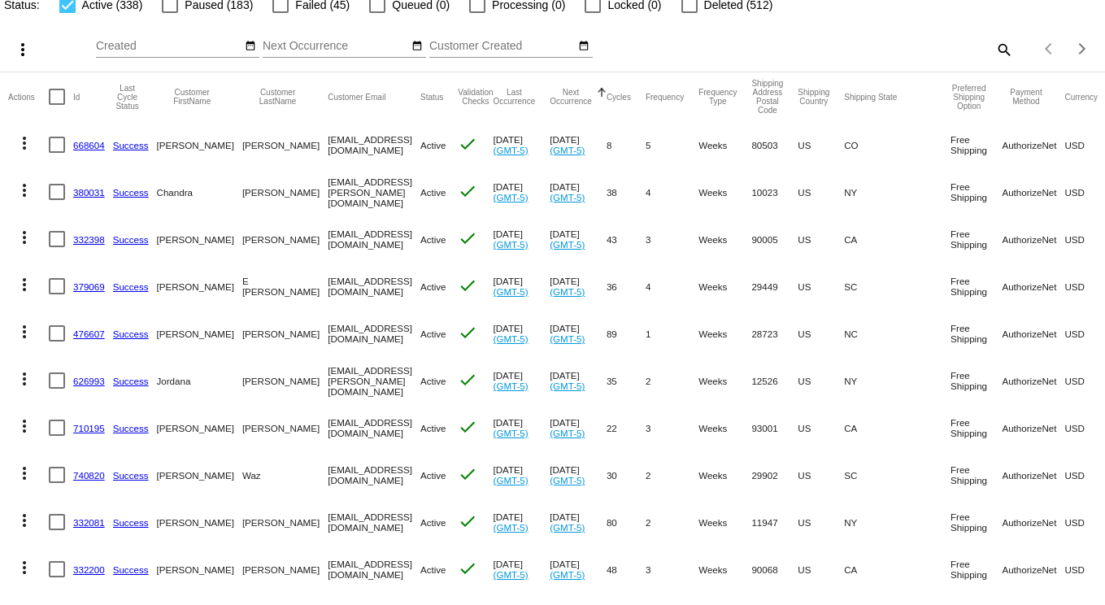
scroll to position [0, 0]
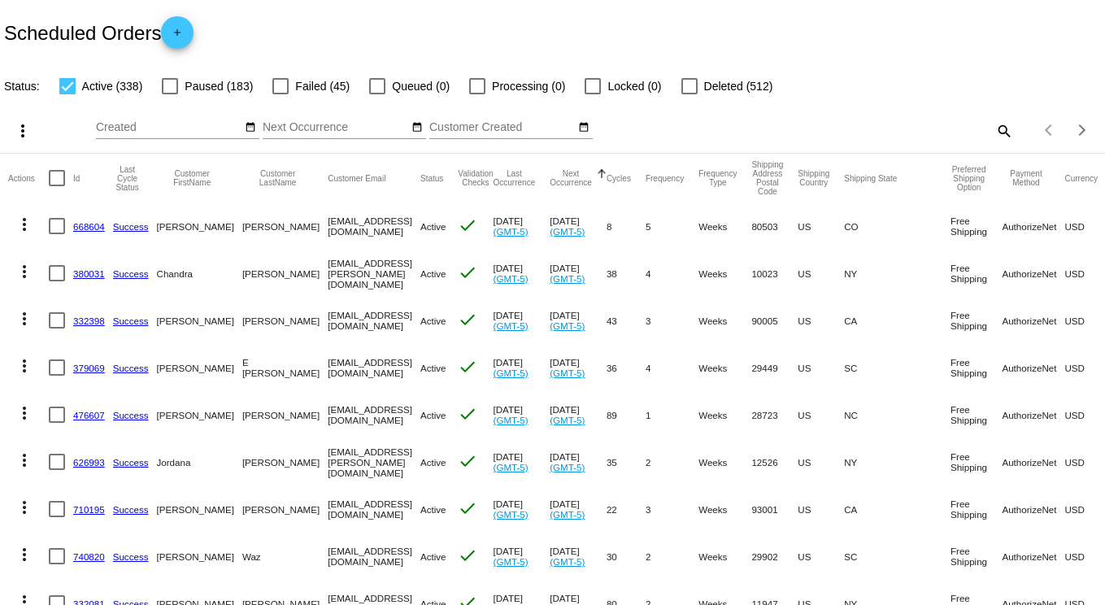
click at [25, 227] on mat-icon "more_vert" at bounding box center [25, 225] width 20 height 20
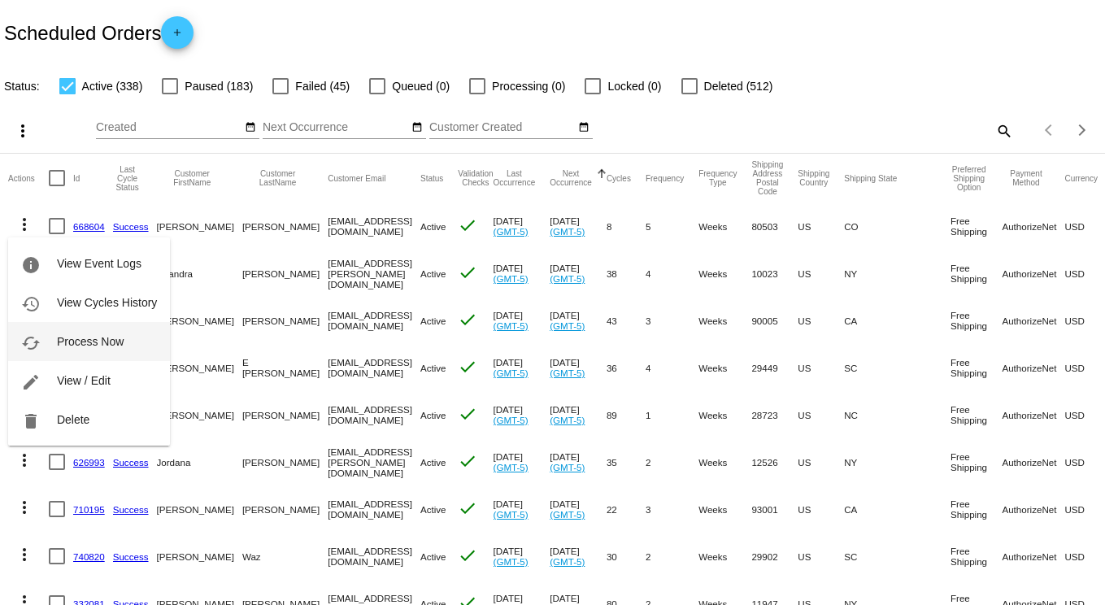
click at [113, 339] on span "Process Now" at bounding box center [90, 341] width 67 height 13
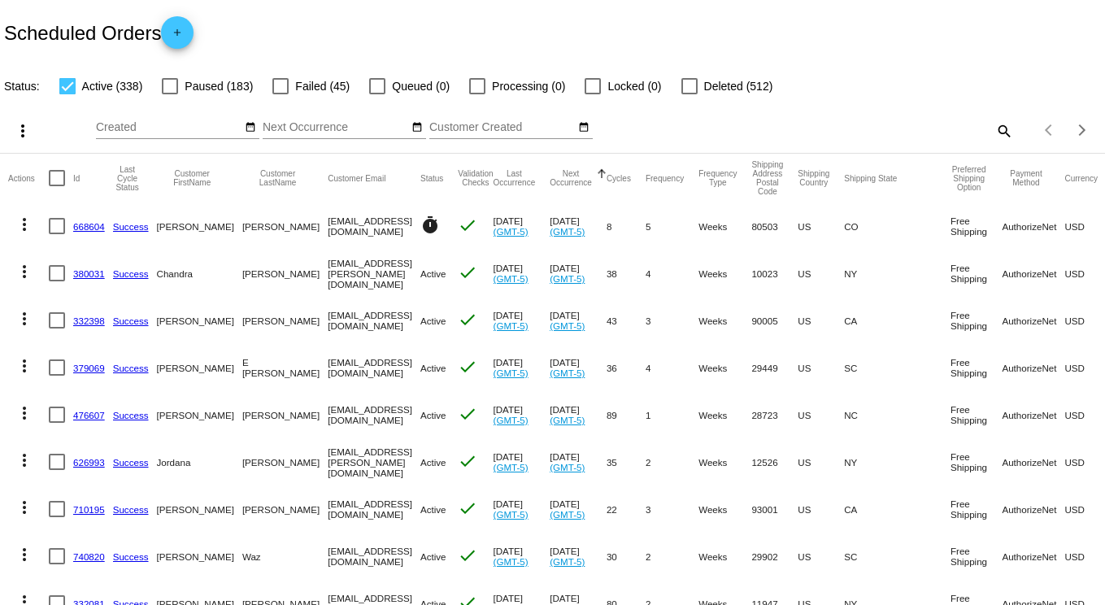
click at [994, 130] on mat-icon "search" at bounding box center [1003, 130] width 20 height 25
click at [906, 114] on div "Search" at bounding box center [876, 123] width 276 height 32
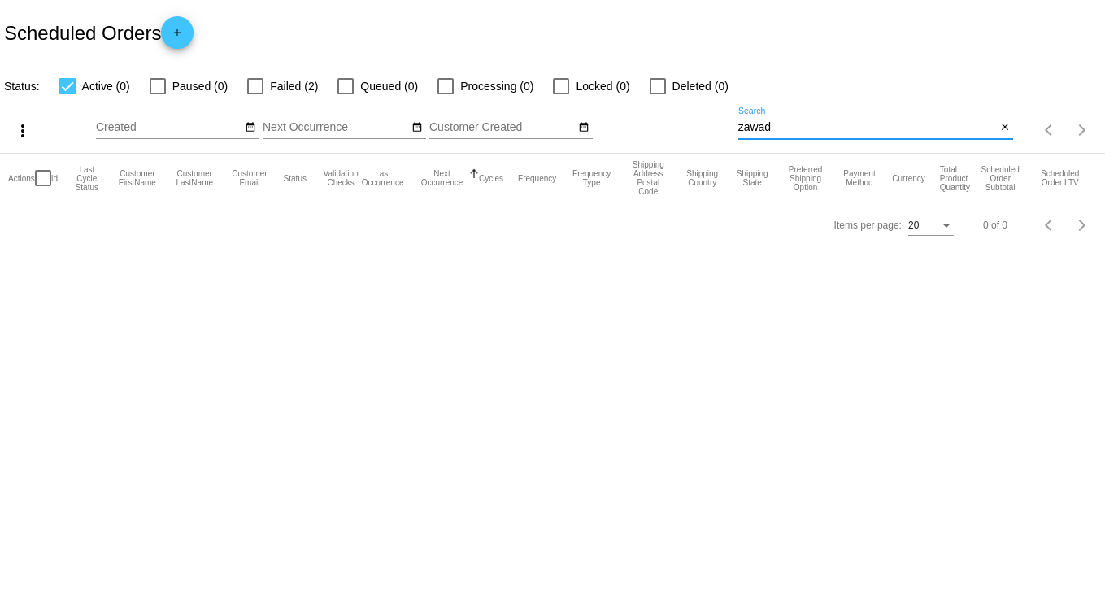
type input "zawad"
click at [262, 78] on div at bounding box center [255, 86] width 16 height 16
click at [255, 94] on input "Failed (2)" at bounding box center [254, 94] width 1 height 1
checkbox input "true"
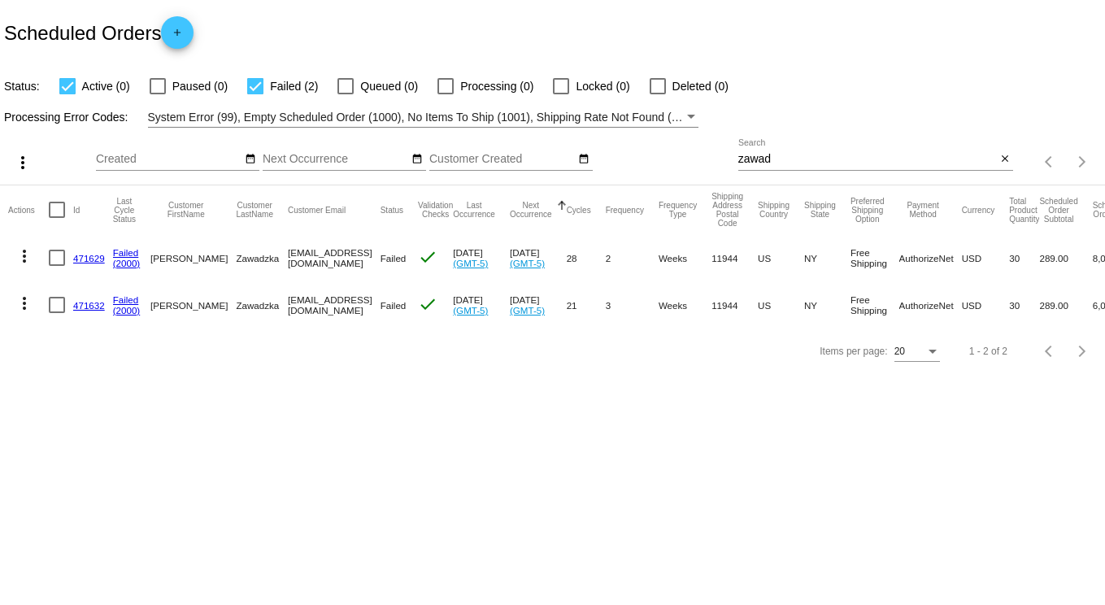
click at [19, 303] on mat-icon "more_vert" at bounding box center [25, 303] width 20 height 20
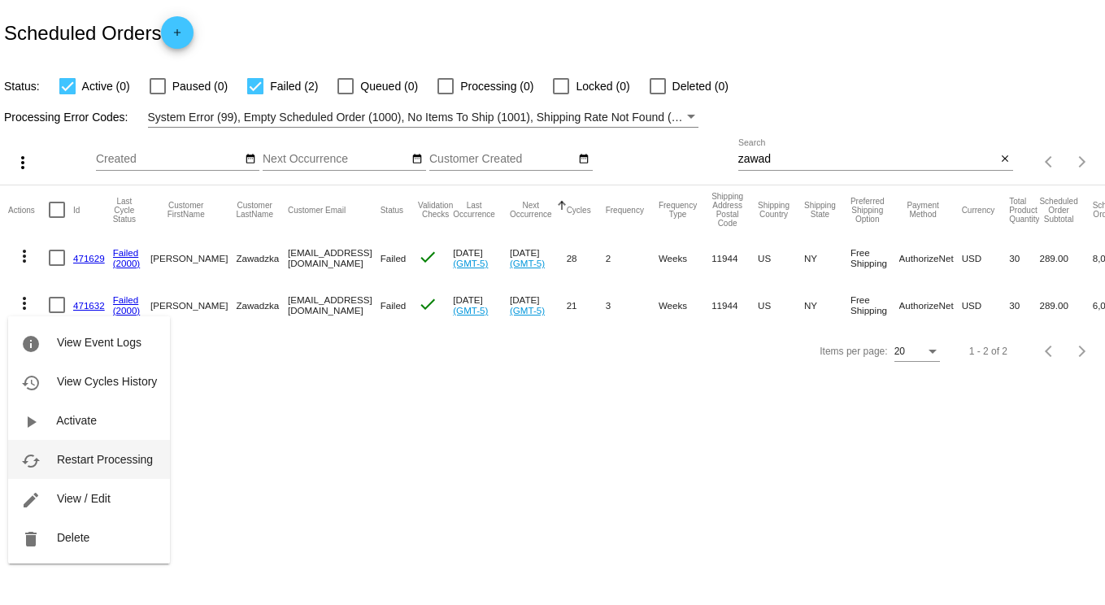
click at [124, 458] on span "Restart Processing" at bounding box center [105, 459] width 96 height 13
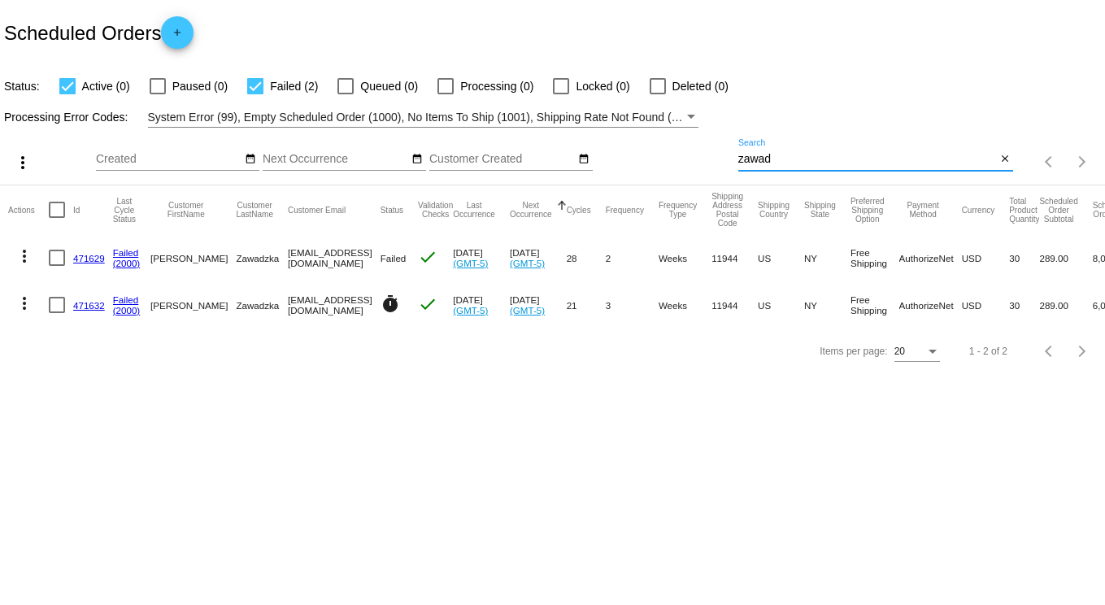
drag, startPoint x: 804, startPoint y: 163, endPoint x: 645, endPoint y: 144, distance: 159.6
click at [647, 144] on div "more_vert Sep Jan Feb Mar [DATE]" at bounding box center [552, 157] width 1105 height 58
type input "[PERSON_NAME]"
